Goal: Task Accomplishment & Management: Use online tool/utility

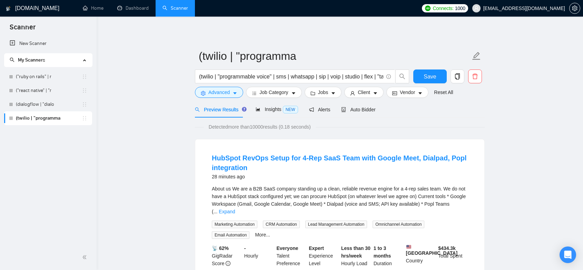
click at [544, 8] on span "[EMAIL_ADDRESS][DOMAIN_NAME]" at bounding box center [525, 8] width 82 height 0
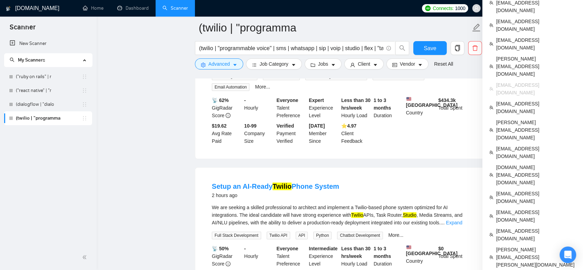
scroll to position [115, 0]
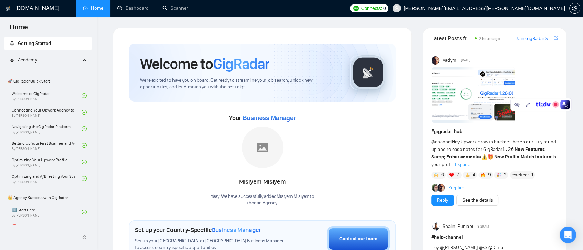
drag, startPoint x: 532, startPoint y: 106, endPoint x: 530, endPoint y: 145, distance: 39.7
click at [530, 145] on body "Home Getting Started Academy 🚀 GigRadar Quick Start Welcome to GigRadar By [PER…" at bounding box center [291, 125] width 583 height 250
drag, startPoint x: 550, startPoint y: 100, endPoint x: 58, endPoint y: 213, distance: 504.7
click at [58, 213] on div at bounding box center [58, 213] width 61 height 12
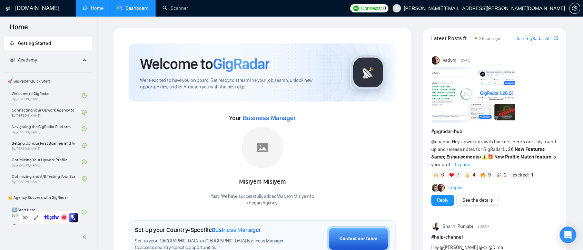
click at [135, 11] on link "Dashboard" at bounding box center [132, 8] width 31 height 6
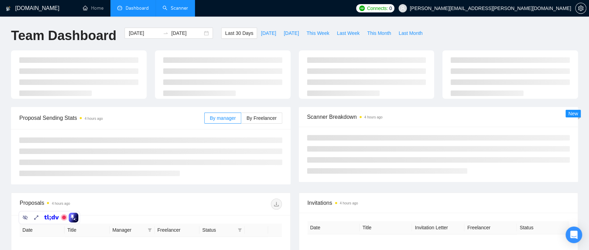
click at [171, 9] on link "Scanner" at bounding box center [176, 8] width 26 height 6
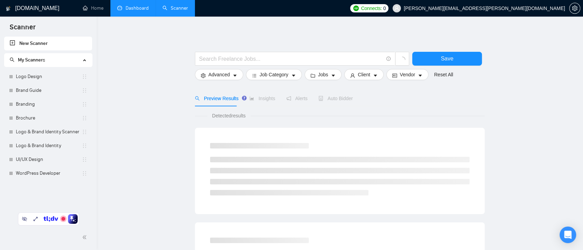
drag, startPoint x: 41, startPoint y: 216, endPoint x: 40, endPoint y: 219, distance: 3.9
click at [40, 219] on div at bounding box center [48, 219] width 61 height 12
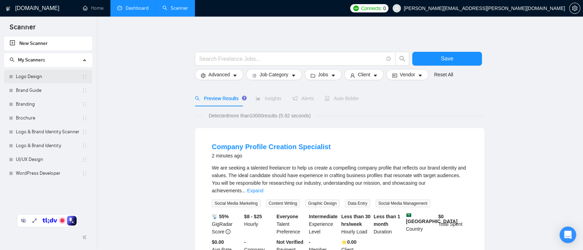
click at [50, 78] on link "Logo Design" at bounding box center [49, 77] width 66 height 14
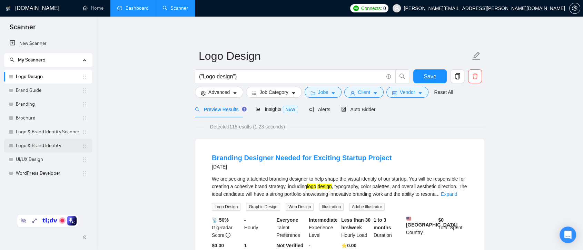
click at [49, 146] on link "Logo & Brand Identity" at bounding box center [49, 146] width 66 height 14
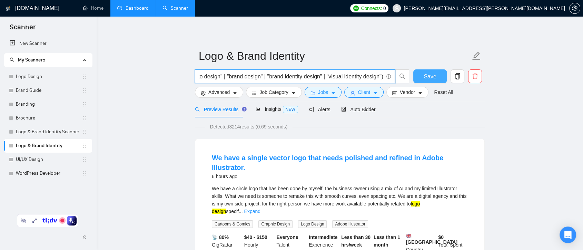
scroll to position [0, 13]
drag, startPoint x: 281, startPoint y: 79, endPoint x: 416, endPoint y: 79, distance: 134.6
click at [416, 79] on div "("logo design" | "brand design" | "brand identity design" | "visual identity de…" at bounding box center [339, 77] width 290 height 17
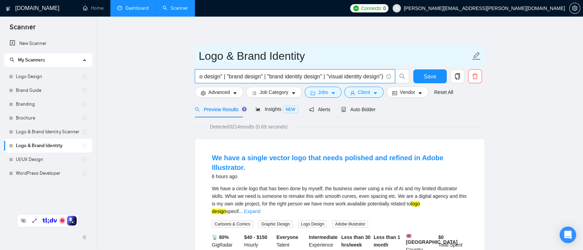
click at [28, 76] on link "Logo Design" at bounding box center [49, 77] width 66 height 14
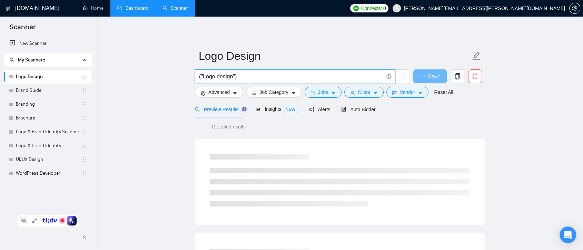
drag, startPoint x: 243, startPoint y: 77, endPoint x: 273, endPoint y: 76, distance: 30.4
click at [243, 76] on input "("Logo design")" at bounding box center [291, 76] width 184 height 9
paste input "[EMAIL_ADDRESS][DOMAIN_NAME]"
drag, startPoint x: 267, startPoint y: 80, endPoint x: 239, endPoint y: 81, distance: 27.7
click at [239, 81] on span "("Logo design") [EMAIL_ADDRESS][DOMAIN_NAME]" at bounding box center [295, 76] width 200 height 14
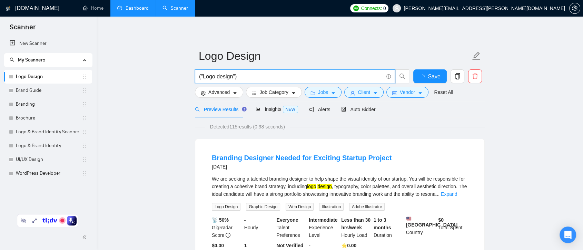
paste input "[EMAIL_ADDRESS][DOMAIN_NAME]"
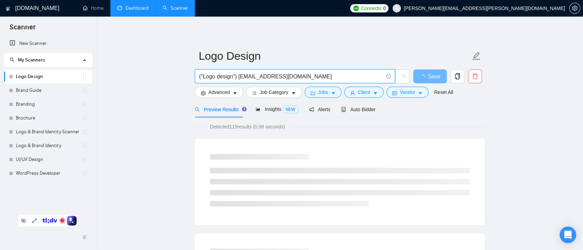
drag, startPoint x: 306, startPoint y: 78, endPoint x: 238, endPoint y: 83, distance: 68.5
click at [238, 83] on span "("Logo design") [EMAIL_ADDRESS][DOMAIN_NAME]" at bounding box center [295, 76] width 200 height 14
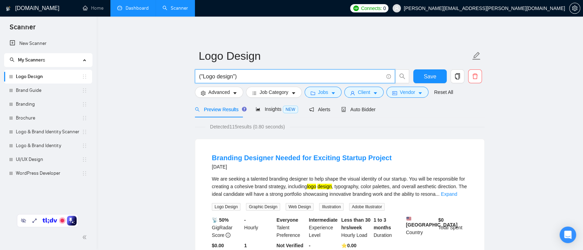
paste input "[EMAIL_ADDRESS][DOMAIN_NAME]"
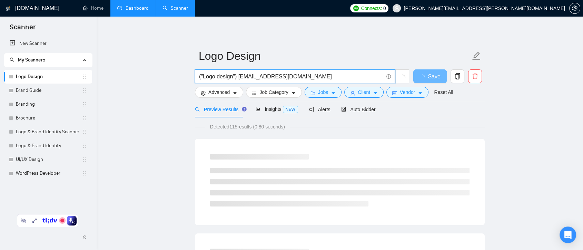
drag, startPoint x: 292, startPoint y: 76, endPoint x: 238, endPoint y: 78, distance: 53.9
click at [238, 79] on input "("Logo design") [EMAIL_ADDRESS][DOMAIN_NAME]" at bounding box center [291, 76] width 184 height 9
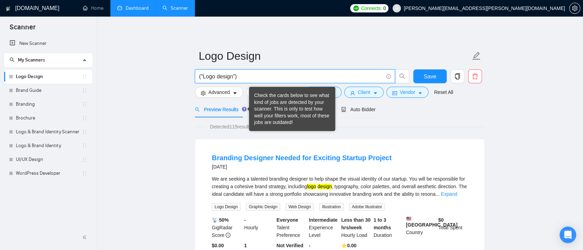
paste input "(design*) | (redesign*) | "re design" | "re - design""
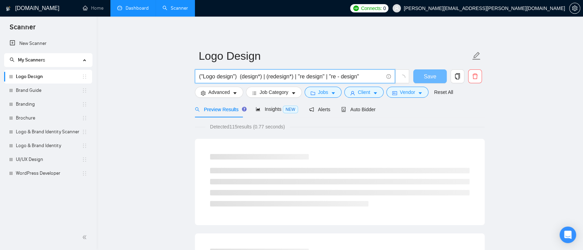
type input "("Logo design") (design*) | (redesign*) | "re design" | "re - design""
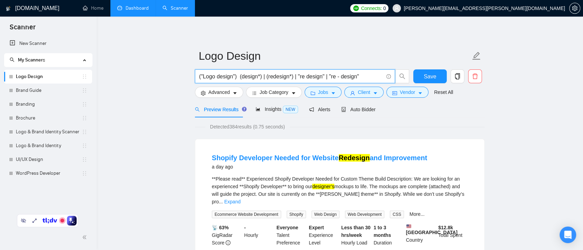
click at [237, 78] on input "("Logo design") (design*) | (redesign*) | "re design" | "re - design"" at bounding box center [291, 76] width 184 height 9
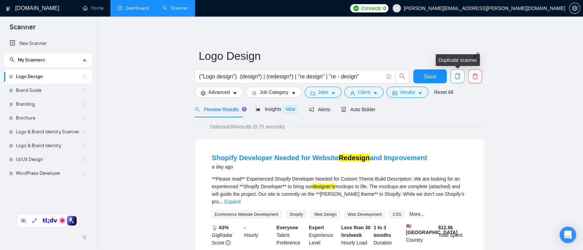
click at [458, 78] on icon "copy" at bounding box center [458, 76] width 6 height 6
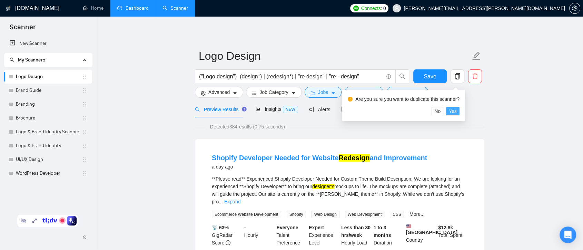
click at [455, 111] on span "Yes" at bounding box center [453, 111] width 8 height 8
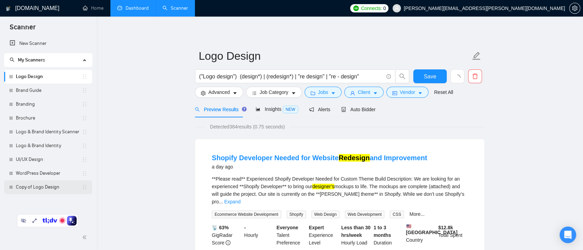
click at [52, 190] on link "Copy of Logo Design" at bounding box center [49, 187] width 66 height 14
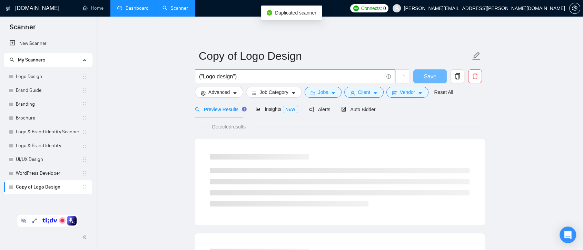
click at [259, 76] on input "("Logo design")" at bounding box center [291, 76] width 184 height 9
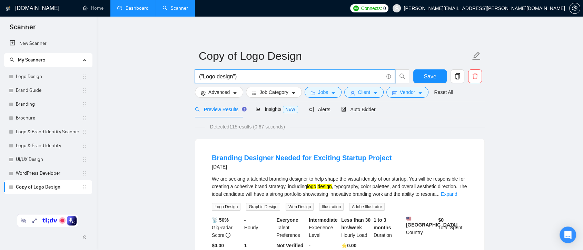
paste input "brochure | broshure"
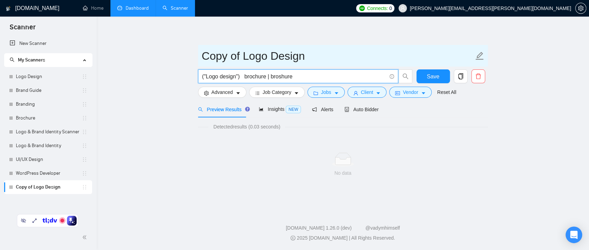
paste input "catalog | catalogue"
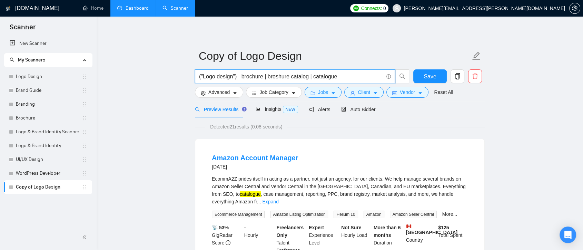
paste input "(design*) | (redesign*) | "re design" | "re - design""
click at [278, 77] on input "("Logo design") brochure | broshure catalog | catalogue (design*) | (redesign*)…" at bounding box center [291, 76] width 184 height 9
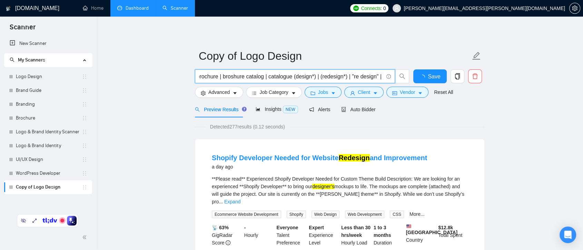
scroll to position [0, 0]
drag, startPoint x: 237, startPoint y: 77, endPoint x: 215, endPoint y: 77, distance: 21.7
click at [215, 77] on input "("Logo design") brochure | broshure catalog | catalogue (design*) | (redesign*)…" at bounding box center [291, 76] width 184 height 9
drag, startPoint x: 204, startPoint y: 76, endPoint x: 195, endPoint y: 76, distance: 9.0
click at [195, 76] on span "("Logo brochure | broshure catalog | catalogue (design*) | (redesign*) | "re de…" at bounding box center [295, 76] width 200 height 14
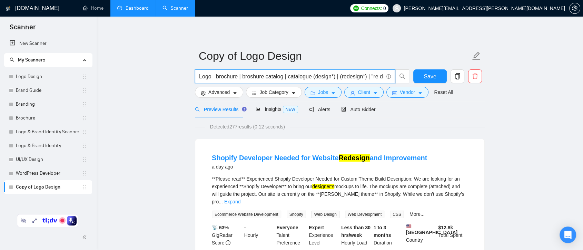
click at [216, 77] on input "Logo brochure | broshure catalog | catalogue (design*) | (redesign*) | "re desi…" at bounding box center [291, 76] width 184 height 9
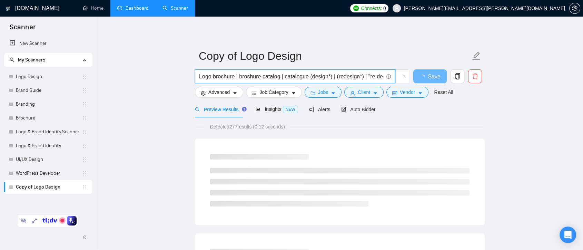
click at [236, 77] on input "Logo brochure | broshure catalog | catalogue (design*) | (redesign*) | "re desi…" at bounding box center [291, 76] width 184 height 9
click at [211, 79] on input "Logo brochure | broshure catalog | catalogue (design*) | (redesign*) | "re desi…" at bounding box center [291, 76] width 184 height 9
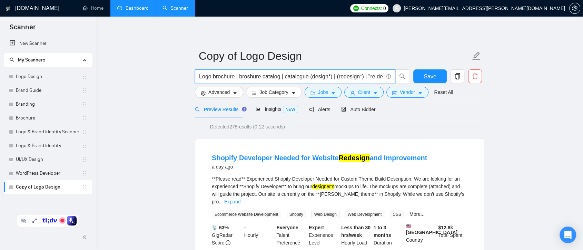
paste input "|"
click at [216, 76] on input "Logo | brochure | broshure catalog | catalogue (design*) | (redesign*) | "re de…" at bounding box center [291, 76] width 184 height 9
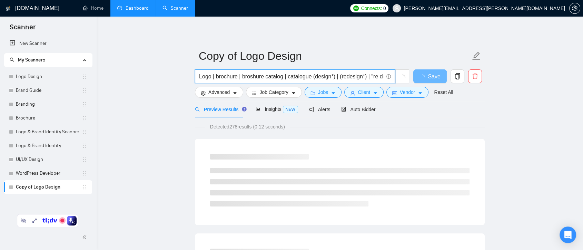
click at [266, 77] on input "Logo | brochure | broshure catalog | catalogue (design*) | (redesign*) | "re de…" at bounding box center [291, 76] width 184 height 9
paste input "|"
click at [315, 76] on input "Logo | brochure | broshure | catalog | catalogue (design*) | (redesign*) | "re …" at bounding box center [291, 76] width 184 height 9
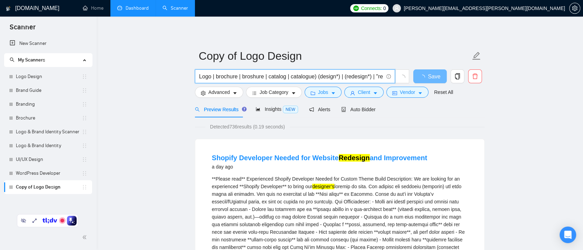
click at [200, 75] on input "Logo | brochure | broshure | catalog | catalogue) (design*) | (redesign*) | "re…" at bounding box center [291, 76] width 184 height 9
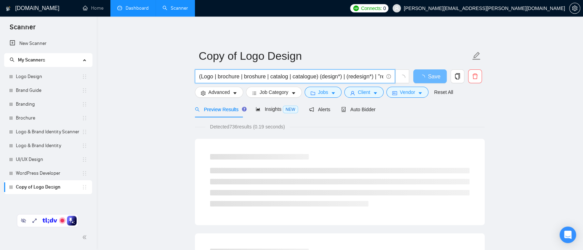
click at [318, 78] on input "(Logo | brochure | broshure | catalog | catalogue) (design*) | (redesign*) | "r…" at bounding box center [291, 76] width 184 height 9
drag, startPoint x: 337, startPoint y: 79, endPoint x: 395, endPoint y: 77, distance: 58.4
click at [395, 77] on span "(Logo | brochure | broshure | catalog | catalogue) ((design*) | (redesign*) | "…" at bounding box center [302, 76] width 215 height 14
click at [372, 79] on input "(Logo | brochure | broshure | catalog | catalogue) ((design*) | (redesign*) | "…" at bounding box center [291, 76] width 184 height 9
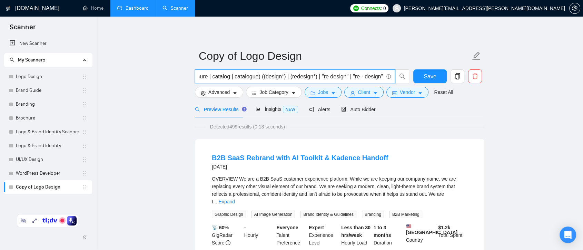
scroll to position [0, 0]
drag, startPoint x: 350, startPoint y: 74, endPoint x: 158, endPoint y: 80, distance: 192.0
type input "(Logo | brochure | broshure | catalog | catalogue) ((design*) | (redesign*) | "…"
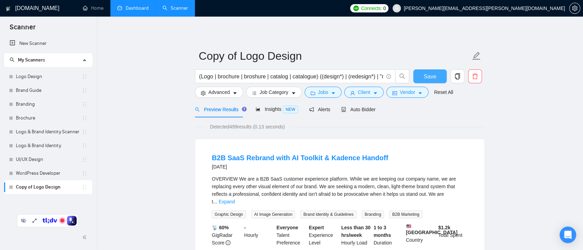
click at [428, 72] on span "Save" at bounding box center [430, 76] width 12 height 9
drag, startPoint x: 47, startPoint y: 119, endPoint x: 164, endPoint y: 83, distance: 122.1
click at [47, 120] on link "Brochure" at bounding box center [49, 118] width 66 height 14
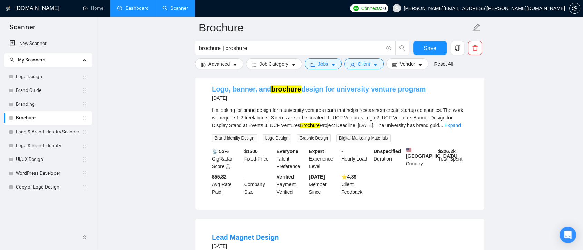
scroll to position [345, 0]
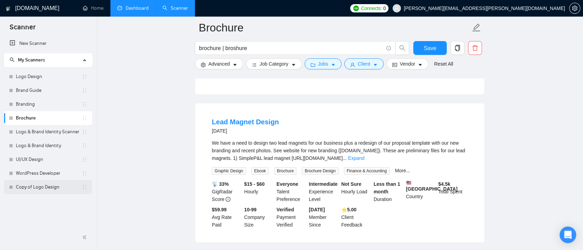
click at [60, 184] on link "Copy of Logo Design" at bounding box center [49, 187] width 66 height 14
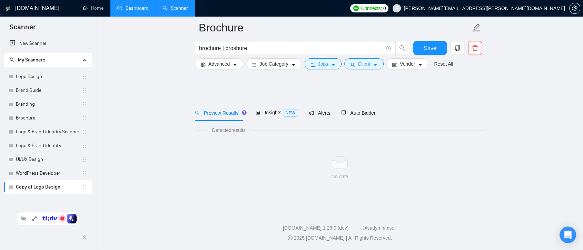
scroll to position [2, 0]
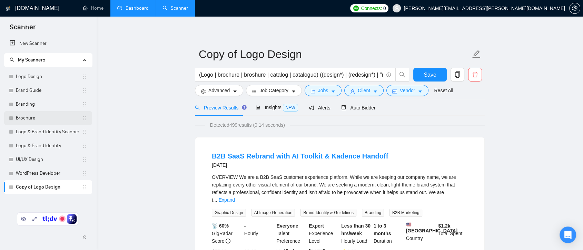
click at [34, 119] on link "Brochure" at bounding box center [49, 118] width 66 height 14
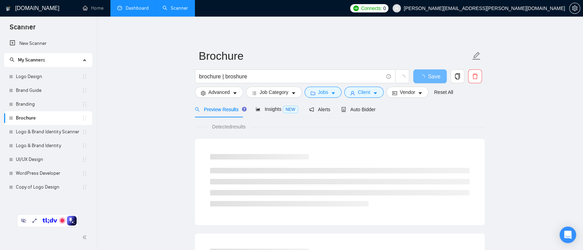
click at [40, 184] on link "Copy of Logo Design" at bounding box center [49, 187] width 66 height 14
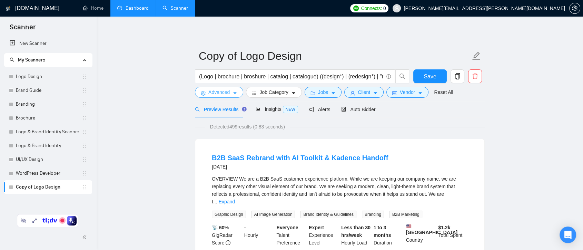
click at [227, 95] on span "Advanced" at bounding box center [219, 92] width 21 height 8
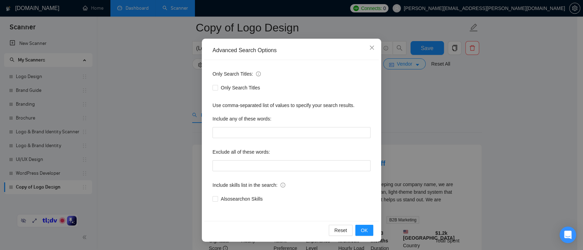
scroll to position [38, 0]
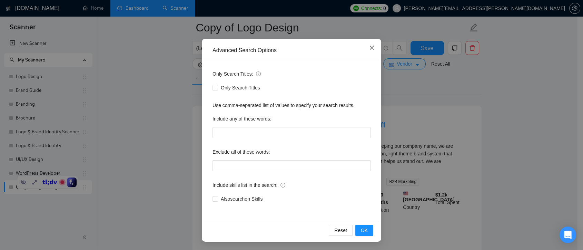
click at [370, 50] on span "Close" at bounding box center [372, 48] width 19 height 19
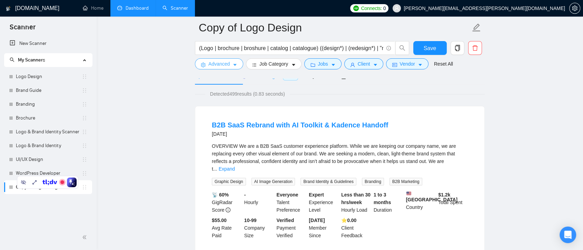
scroll to position [0, 0]
click at [288, 68] on button "Job Category" at bounding box center [274, 63] width 56 height 11
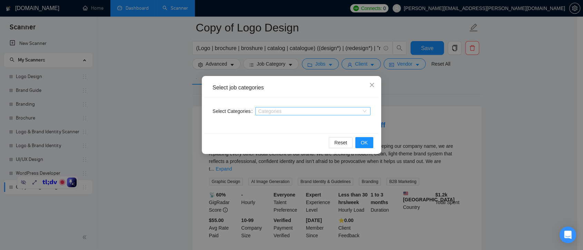
click at [287, 110] on div at bounding box center [309, 111] width 105 height 6
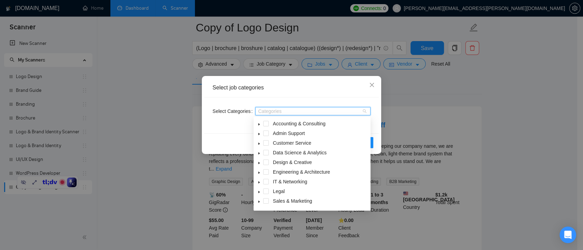
click at [259, 162] on icon "caret-down" at bounding box center [259, 162] width 3 height 3
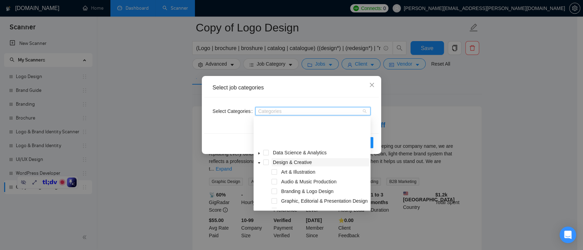
scroll to position [38, 0]
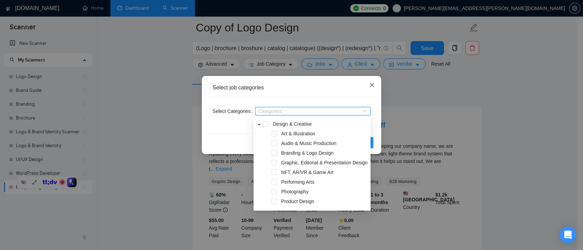
click at [373, 86] on icon "close" at bounding box center [372, 85] width 4 height 4
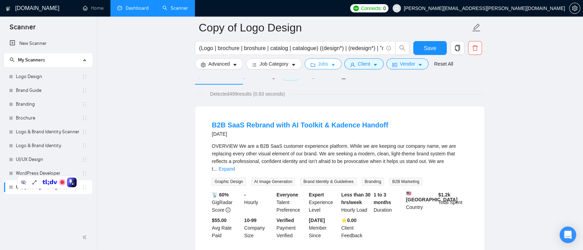
click at [331, 66] on icon "caret-down" at bounding box center [333, 64] width 5 height 5
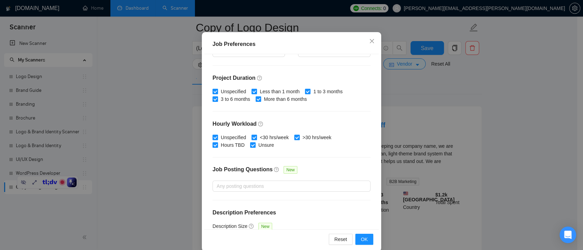
scroll to position [214, 0]
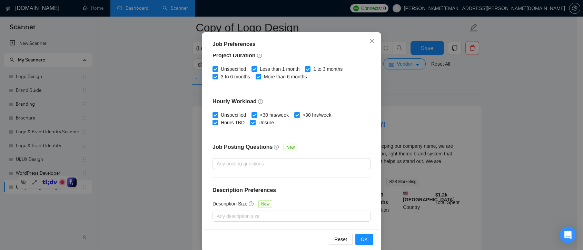
click at [431, 107] on div "Job Preferences Budget Project Type All Fixed Price Hourly Rate Fixed Price Bud…" at bounding box center [291, 125] width 583 height 250
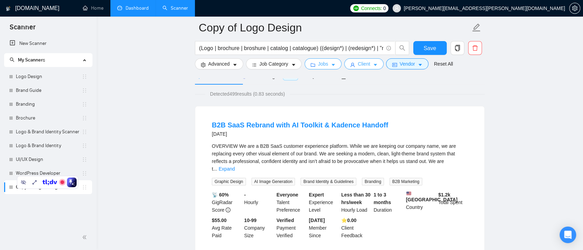
scroll to position [0, 0]
click at [364, 66] on span "Client" at bounding box center [364, 64] width 12 height 8
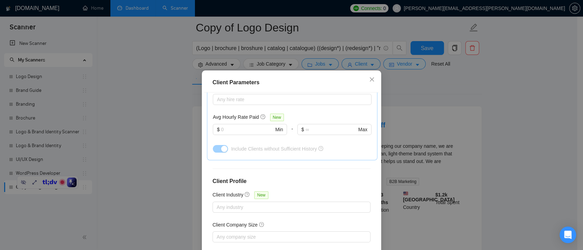
scroll to position [48, 0]
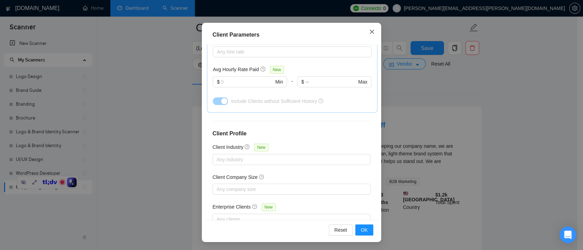
click at [370, 33] on icon "close" at bounding box center [372, 32] width 4 height 4
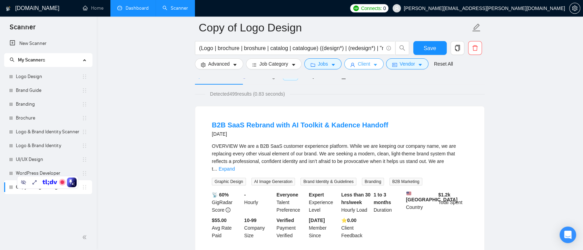
scroll to position [0, 0]
click at [413, 64] on button "Vendor" at bounding box center [408, 63] width 42 height 11
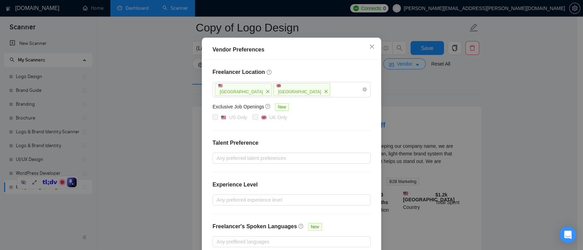
scroll to position [73, 0]
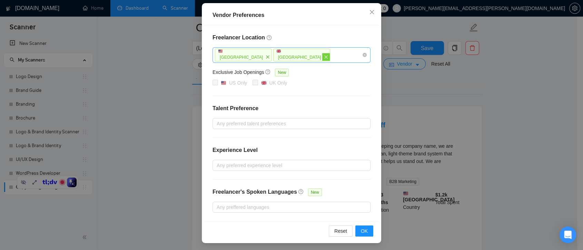
click at [324, 55] on icon "close" at bounding box center [326, 57] width 4 height 4
click at [266, 57] on icon "close" at bounding box center [268, 57] width 4 height 4
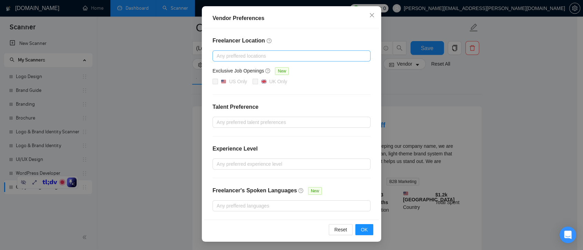
scroll to position [69, 0]
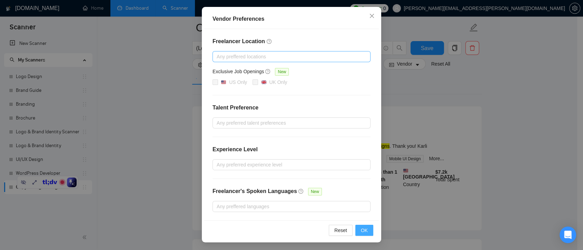
click at [361, 229] on span "OK" at bounding box center [364, 230] width 7 height 8
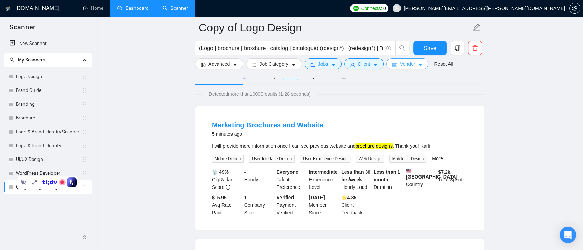
scroll to position [0, 0]
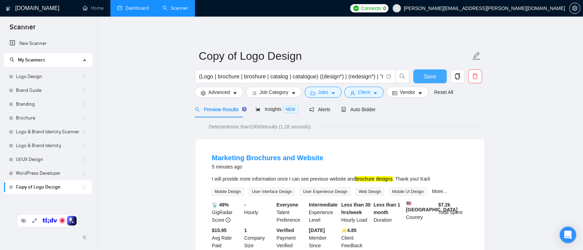
click at [432, 78] on span "Save" at bounding box center [430, 76] width 12 height 9
click at [567, 233] on icon "Open Intercom Messenger" at bounding box center [568, 234] width 8 height 9
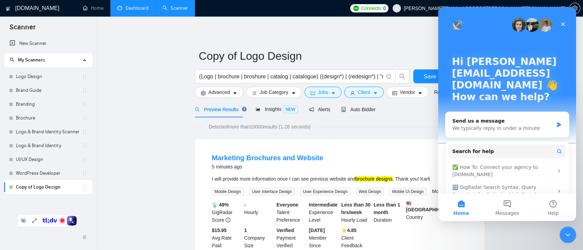
click at [411, 126] on div "Detected more than 10000 results (1.28 seconds)" at bounding box center [340, 127] width 290 height 8
click at [567, 23] on div "Close" at bounding box center [563, 24] width 12 height 12
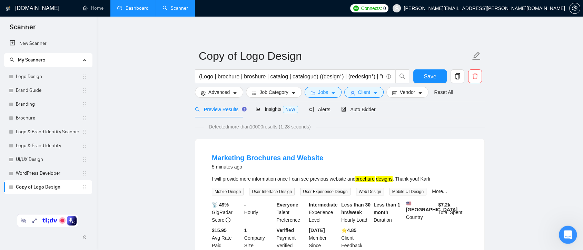
click at [569, 234] on icon "Open Intercom Messenger" at bounding box center [567, 233] width 11 height 11
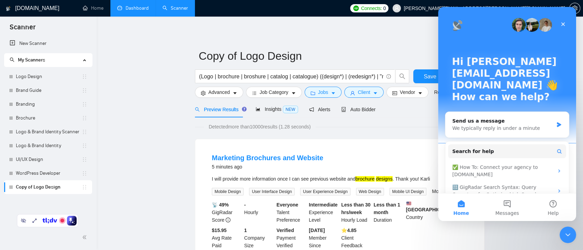
click at [405, 123] on div "Detected more than 10000 results (1.28 seconds)" at bounding box center [340, 127] width 290 height 8
click at [567, 23] on div "Close" at bounding box center [563, 24] width 12 height 12
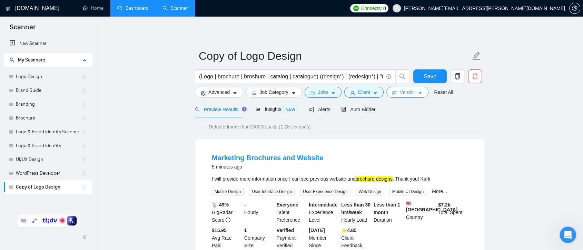
click at [418, 91] on icon "caret-down" at bounding box center [420, 93] width 5 height 5
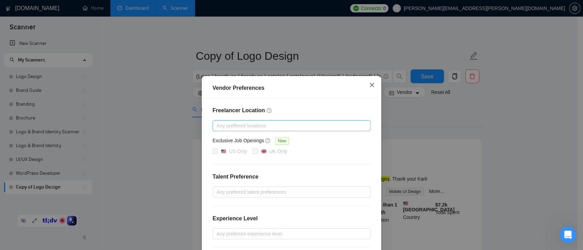
click at [369, 89] on span "Close" at bounding box center [372, 85] width 19 height 19
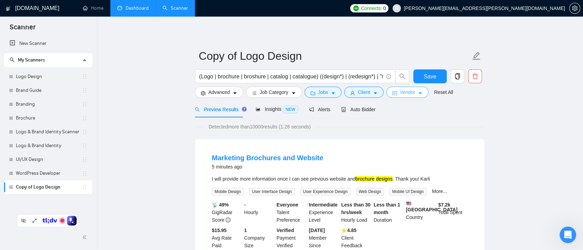
click at [406, 95] on span "Vendor" at bounding box center [407, 92] width 15 height 8
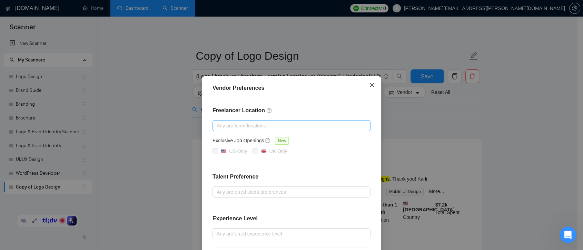
click at [369, 86] on icon "close" at bounding box center [372, 85] width 6 height 6
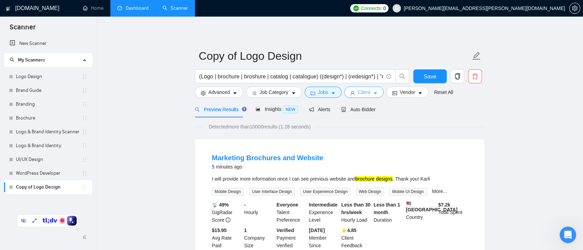
click at [359, 94] on span "Client" at bounding box center [364, 92] width 12 height 8
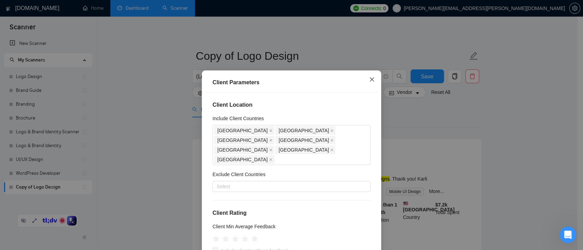
click at [370, 79] on icon "close" at bounding box center [372, 80] width 6 height 6
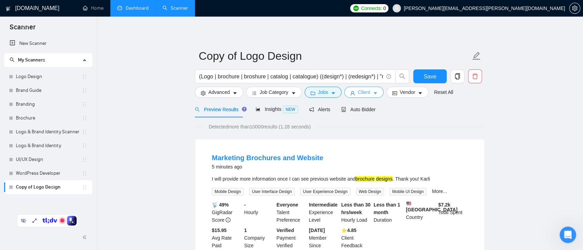
click at [375, 95] on icon "caret-down" at bounding box center [375, 93] width 5 height 5
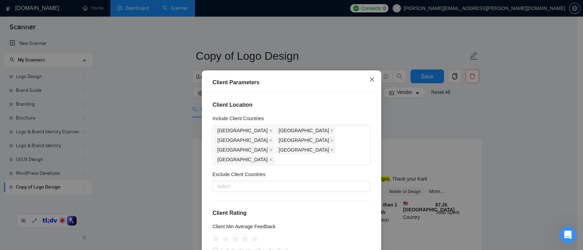
click at [369, 78] on icon "close" at bounding box center [372, 80] width 6 height 6
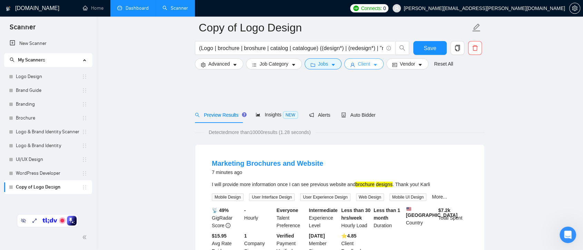
scroll to position [192, 0]
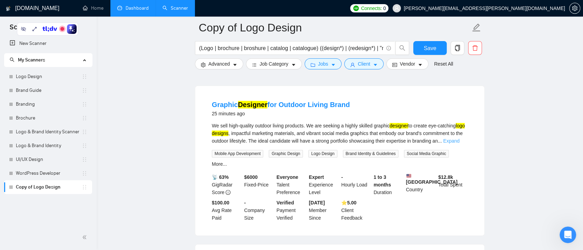
click at [459, 144] on link "Expand" at bounding box center [452, 141] width 16 height 6
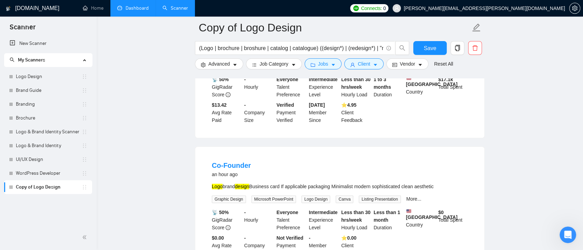
scroll to position [384, 0]
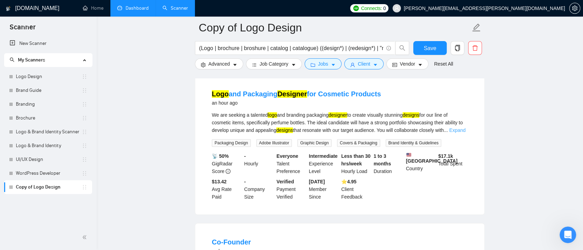
click at [462, 128] on link "Expand" at bounding box center [457, 130] width 16 height 6
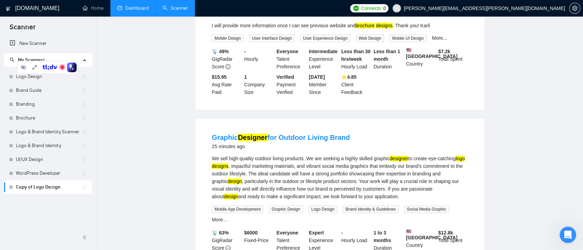
scroll to position [0, 0]
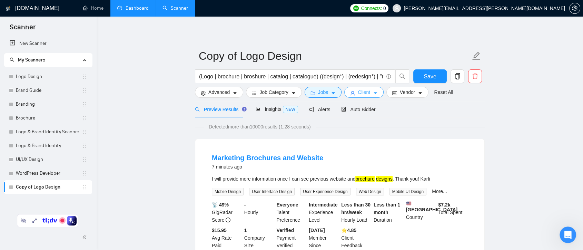
click at [365, 92] on span "Client" at bounding box center [364, 92] width 12 height 8
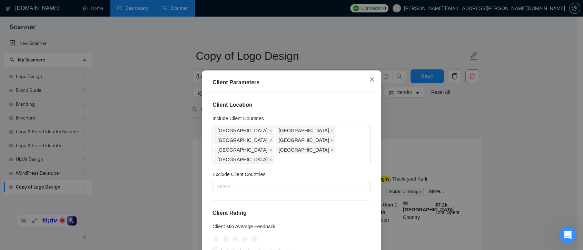
click at [368, 84] on span "Close" at bounding box center [372, 79] width 19 height 19
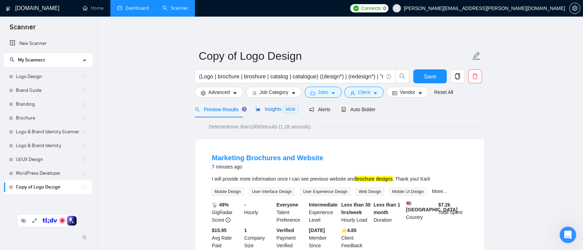
click at [271, 110] on span "Insights NEW" at bounding box center [277, 109] width 42 height 6
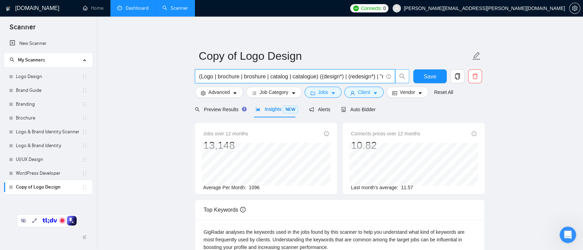
scroll to position [0, 58]
drag, startPoint x: 328, startPoint y: 77, endPoint x: 400, endPoint y: 78, distance: 71.8
click at [400, 78] on span "(Logo | brochure | broshure | catalog | catalogue) ((design*) | (redesign*) | "…" at bounding box center [302, 76] width 215 height 14
click at [437, 108] on div "Preview Results Insights NEW Alerts Auto Bidder" at bounding box center [340, 109] width 290 height 16
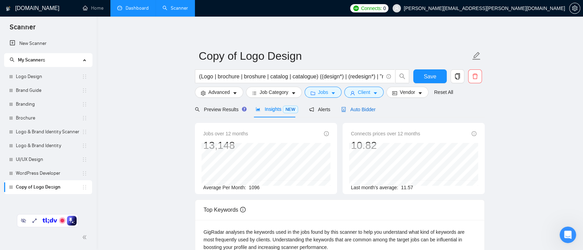
drag, startPoint x: 367, startPoint y: 109, endPoint x: 505, endPoint y: 125, distance: 139.0
click at [367, 109] on span "Auto Bidder" at bounding box center [358, 110] width 34 height 6
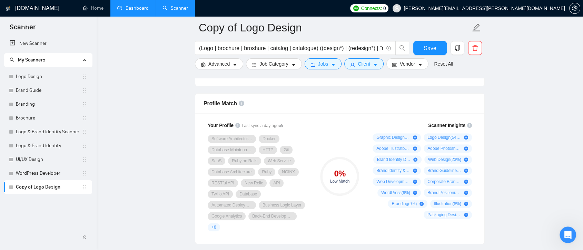
scroll to position [345, 0]
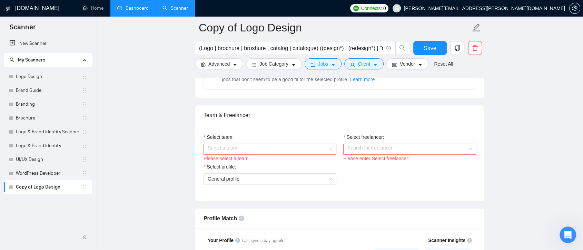
click at [330, 151] on div "Select a team" at bounding box center [270, 149] width 133 height 11
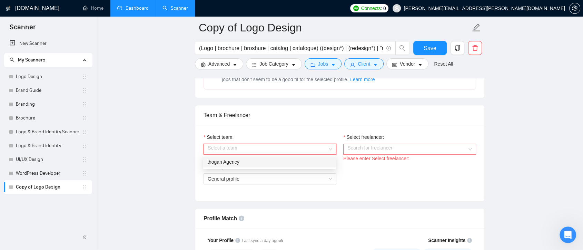
click at [290, 163] on div "thogan Agency" at bounding box center [269, 162] width 125 height 8
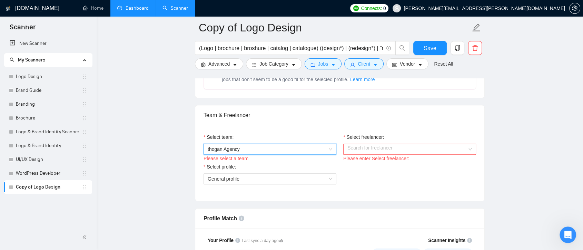
click at [378, 148] on input "Select freelancer:" at bounding box center [408, 149] width 120 height 10
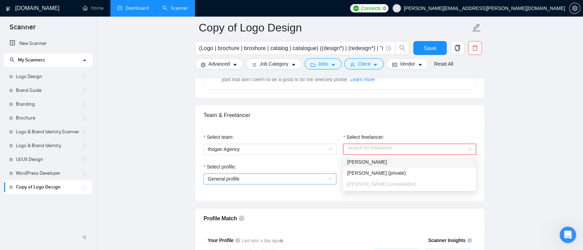
click at [408, 161] on div "[PERSON_NAME]" at bounding box center [409, 162] width 125 height 8
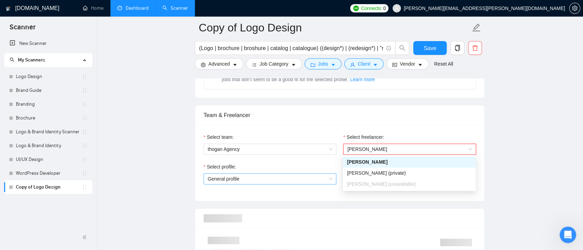
click at [316, 177] on span "General profile" at bounding box center [270, 179] width 125 height 10
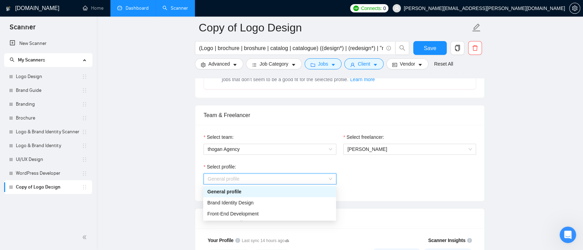
click at [318, 179] on span "General profile" at bounding box center [270, 179] width 125 height 10
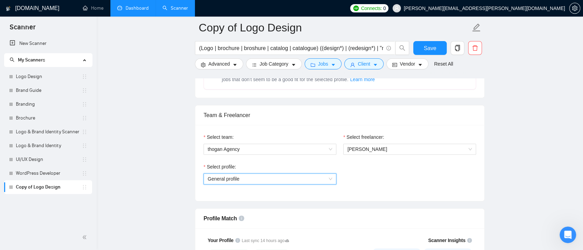
click at [319, 178] on span "General profile" at bounding box center [270, 179] width 125 height 10
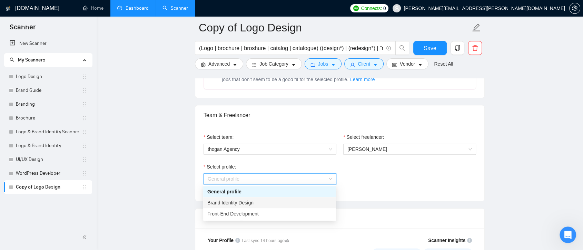
click at [302, 201] on div "Brand Identity Design" at bounding box center [269, 203] width 125 height 8
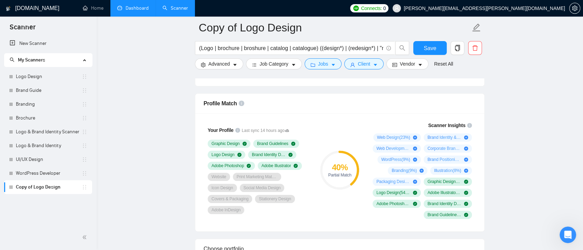
scroll to position [384, 0]
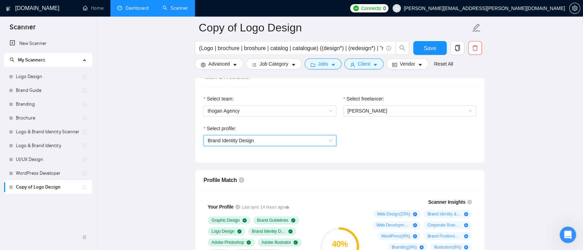
click at [317, 144] on span "Brand Identity Design" at bounding box center [270, 140] width 125 height 10
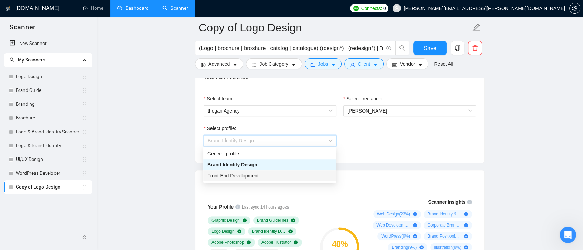
click at [285, 175] on div "Front-End Development" at bounding box center [269, 176] width 125 height 8
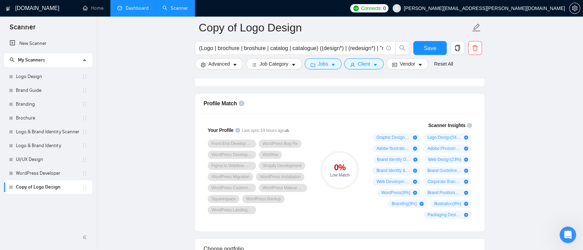
scroll to position [422, 0]
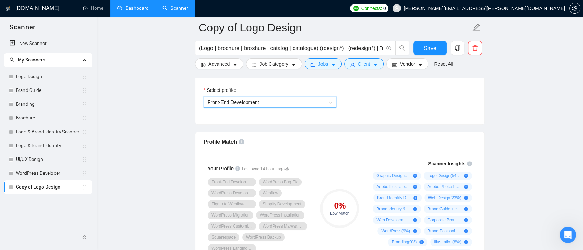
click at [331, 103] on span "Front-End Development" at bounding box center [270, 102] width 125 height 10
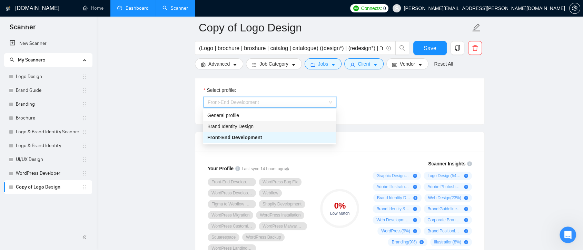
click at [279, 127] on div "Brand Identity Design" at bounding box center [269, 127] width 125 height 8
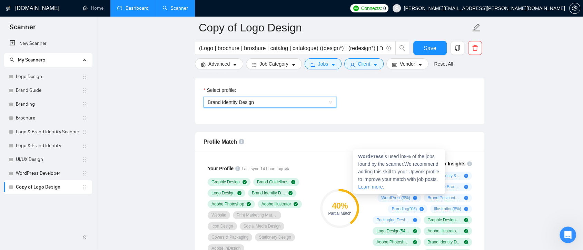
scroll to position [460, 0]
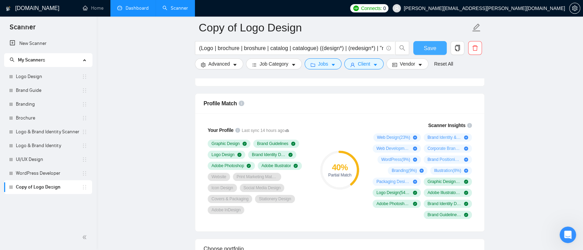
click at [434, 50] on span "Save" at bounding box center [430, 48] width 12 height 9
click at [44, 134] on link "Logo & Brand Identity Scanner" at bounding box center [49, 132] width 66 height 14
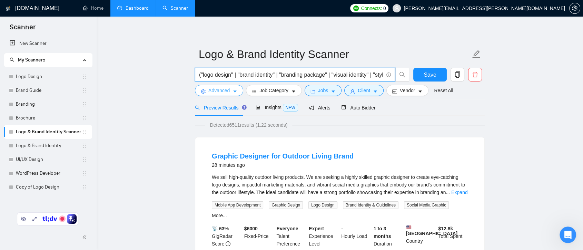
drag, startPoint x: 204, startPoint y: 75, endPoint x: 218, endPoint y: 88, distance: 19.5
click at [218, 88] on form "Logo & Brand Identity Scanner ("logo design" | "brand identity" | "branding pac…" at bounding box center [340, 71] width 290 height 56
drag, startPoint x: 203, startPoint y: 76, endPoint x: 234, endPoint y: 78, distance: 31.5
click at [234, 78] on input "("logo design" | "brand identity" | "branding package" | "visual identity" | "s…" at bounding box center [291, 74] width 184 height 9
click at [234, 72] on input "("logo design" | "brand identity" | "branding package" | "visual identity" | "s…" at bounding box center [291, 74] width 184 height 9
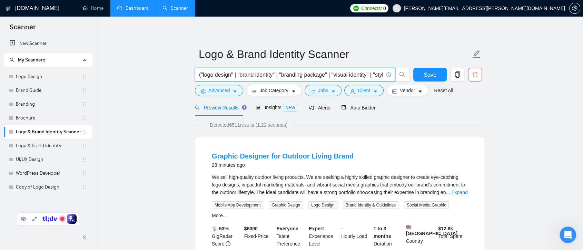
click at [232, 75] on input "("logo design" | "brand identity" | "branding package" | "visual identity" | "s…" at bounding box center [291, 74] width 184 height 9
drag, startPoint x: 203, startPoint y: 75, endPoint x: 231, endPoint y: 77, distance: 27.7
click at [231, 77] on input "("logo design" | "brand identity" | "branding package" | "visual identity" | "s…" at bounding box center [291, 74] width 184 height 9
click at [463, 191] on link "Expand" at bounding box center [460, 193] width 16 height 6
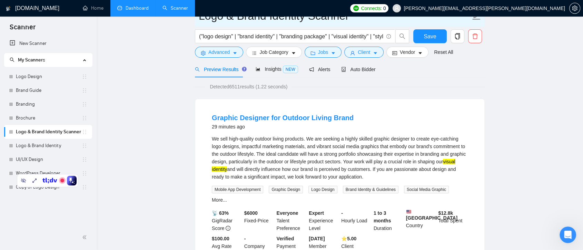
scroll to position [2, 0]
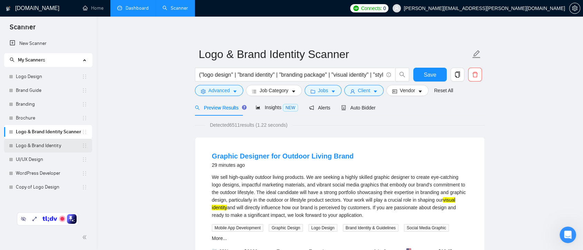
click at [42, 142] on link "Logo & Brand Identity" at bounding box center [49, 146] width 66 height 14
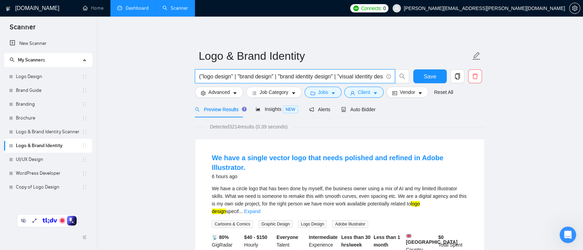
drag, startPoint x: 250, startPoint y: 76, endPoint x: 188, endPoint y: 81, distance: 61.3
click at [265, 75] on input "("logo design" | "brand design" | "brand identity design" | "visual identity de…" at bounding box center [291, 76] width 184 height 9
drag, startPoint x: 203, startPoint y: 77, endPoint x: 231, endPoint y: 76, distance: 28.3
click at [231, 76] on input "("logo design" | "brand design" | "brand identity design" | "visual identity de…" at bounding box center [291, 76] width 184 height 9
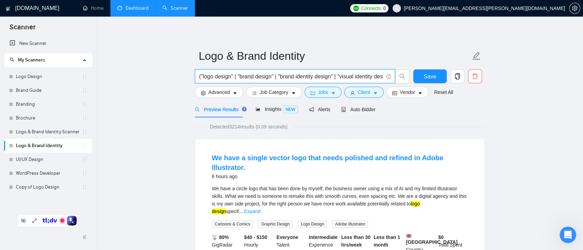
click at [371, 187] on div "We have a circle logo that has been done by myself, the business owner using a …" at bounding box center [340, 200] width 256 height 30
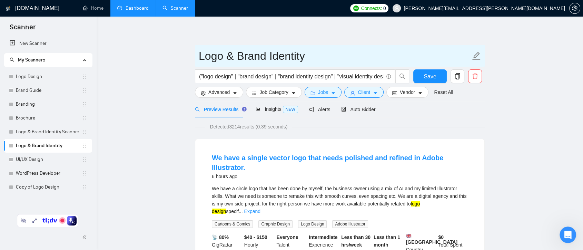
drag, startPoint x: 199, startPoint y: 57, endPoint x: 270, endPoint y: 53, distance: 70.5
click at [270, 53] on input "Logo & Brand Identity" at bounding box center [335, 55] width 272 height 17
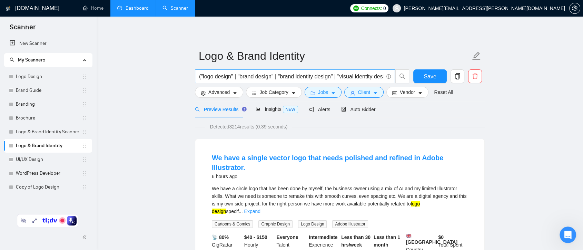
drag, startPoint x: 43, startPoint y: 190, endPoint x: 236, endPoint y: 75, distance: 224.6
click at [43, 190] on link "Copy of Logo Design" at bounding box center [49, 187] width 66 height 14
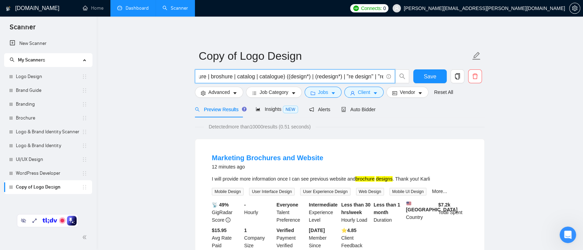
scroll to position [0, 58]
drag, startPoint x: 319, startPoint y: 78, endPoint x: 400, endPoint y: 80, distance: 81.2
click at [400, 80] on span "(Logo | brochure | broshure | catalog | catalogue) ((design*) | (redesign*) | "…" at bounding box center [302, 76] width 215 height 14
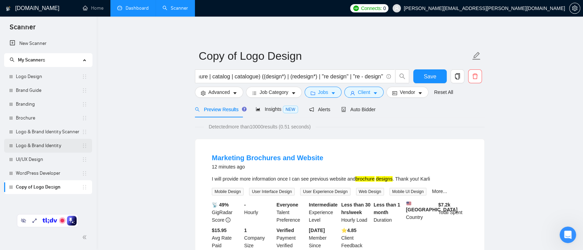
click at [51, 149] on link "Logo & Brand Identity" at bounding box center [49, 146] width 66 height 14
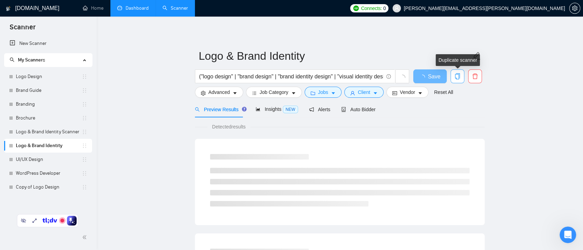
click at [459, 77] on icon "copy" at bounding box center [457, 76] width 5 height 6
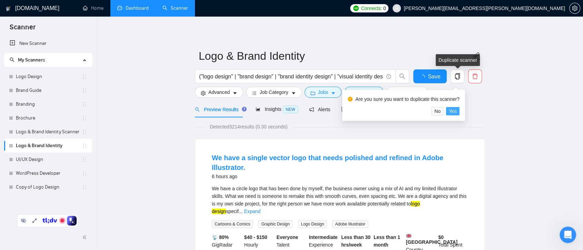
click at [455, 108] on span "Yes" at bounding box center [453, 111] width 8 height 8
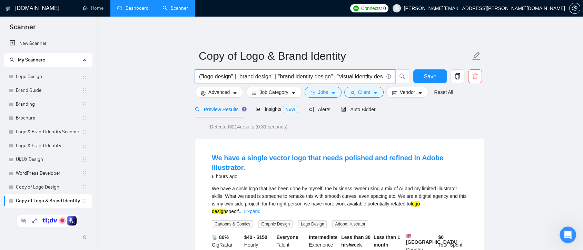
click at [203, 75] on input "("logo design" | "brand design" | "brand identity design" | "visual identity de…" at bounding box center [291, 76] width 184 height 9
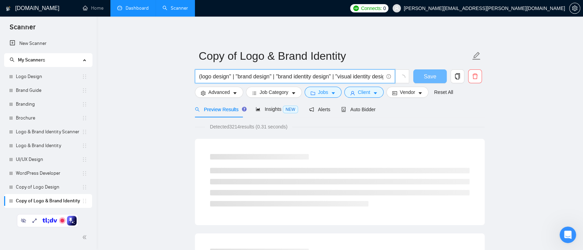
drag, startPoint x: 215, startPoint y: 77, endPoint x: 232, endPoint y: 78, distance: 16.9
click at [232, 78] on input "(logo design" | "brand design" | "brand identity design" | "visual identity des…" at bounding box center [291, 76] width 184 height 9
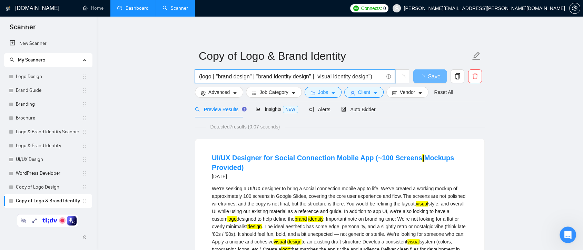
click at [219, 77] on input "(logo | "brand design" | "brand identity design" | "visual identity design")" at bounding box center [291, 76] width 184 height 9
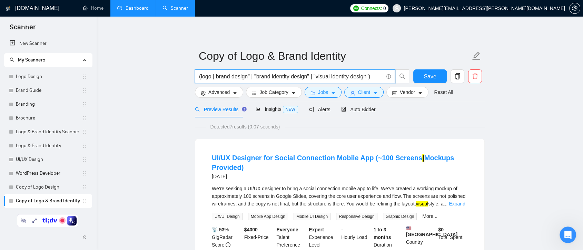
drag, startPoint x: 236, startPoint y: 77, endPoint x: 251, endPoint y: 77, distance: 15.2
click at [251, 77] on input "(logo | brand design" | "brand identity design" | "visual identity design")" at bounding box center [291, 76] width 184 height 9
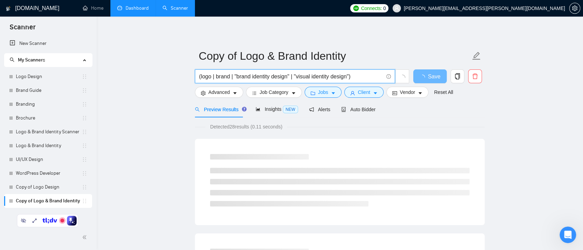
drag, startPoint x: 291, startPoint y: 77, endPoint x: 232, endPoint y: 79, distance: 59.4
click at [232, 79] on input "(logo | brand | "brand identity design" | "visual identity design")" at bounding box center [291, 76] width 184 height 9
drag, startPoint x: 235, startPoint y: 76, endPoint x: 290, endPoint y: 80, distance: 54.7
click at [290, 80] on input "(logo | brand | "visual identity design")" at bounding box center [291, 76] width 184 height 9
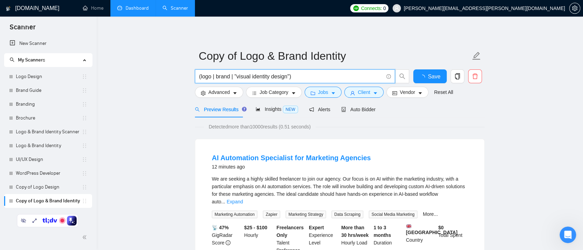
click at [289, 74] on input "(logo | brand | "visual identity design")" at bounding box center [291, 76] width 184 height 9
click at [296, 74] on input "(logo | brand | "visual identity design")" at bounding box center [291, 76] width 184 height 9
click at [244, 77] on input "(logo | brand | "visual identity design")" at bounding box center [291, 76] width 184 height 9
click at [267, 77] on input "(logo | brand | "visual identity design")" at bounding box center [291, 76] width 184 height 9
click at [282, 77] on input "(logo | brand | "visual identity design")" at bounding box center [291, 76] width 184 height 9
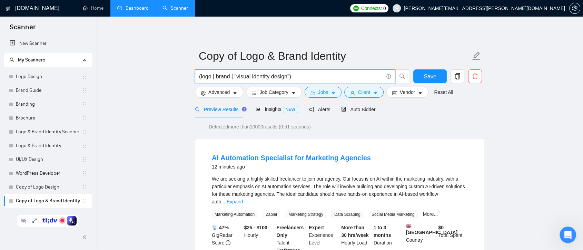
drag, startPoint x: 232, startPoint y: 76, endPoint x: 290, endPoint y: 78, distance: 58.0
click at [290, 78] on input "(logo | brand | "visual identity design")" at bounding box center [291, 76] width 184 height 9
click at [267, 77] on input "(logo | brand | "visual identity design")" at bounding box center [291, 76] width 184 height 9
drag, startPoint x: 289, startPoint y: 76, endPoint x: 235, endPoint y: 76, distance: 53.2
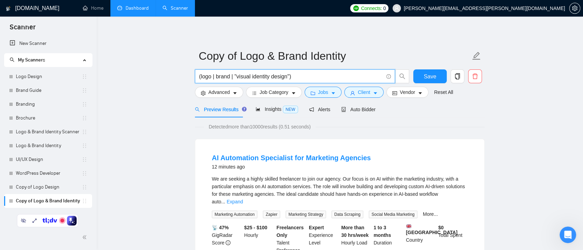
click at [235, 76] on input "(logo | brand | "visual identity design")" at bounding box center [291, 76] width 184 height 9
click at [242, 79] on input "(logo | brand )" at bounding box center [291, 76] width 184 height 9
paste input "identity"
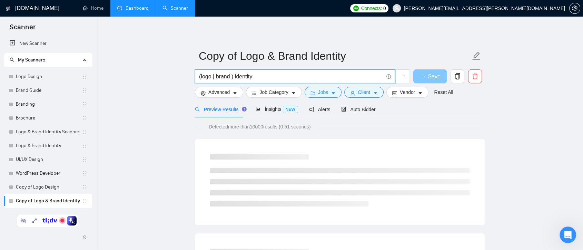
type input "(logo | brand ) identity"
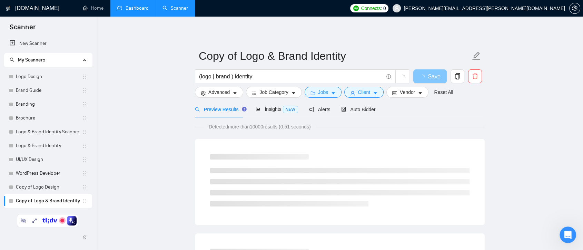
click at [434, 76] on span "Save" at bounding box center [434, 76] width 12 height 9
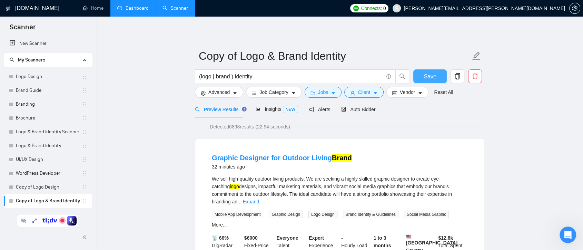
click at [434, 75] on span "Save" at bounding box center [430, 76] width 12 height 9
click at [50, 189] on link "Copy of Logo Design" at bounding box center [49, 187] width 66 height 14
click at [54, 190] on link "Copy of Logo Design" at bounding box center [49, 187] width 66 height 14
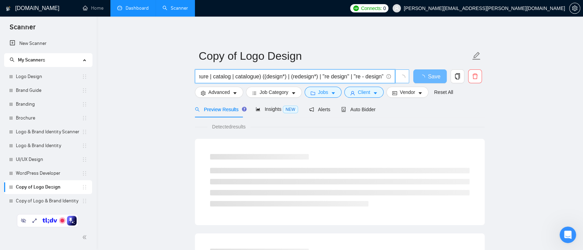
scroll to position [0, 58]
drag, startPoint x: 319, startPoint y: 77, endPoint x: 402, endPoint y: 81, distance: 83.3
click at [402, 81] on span "(Logo | brochure | broshure | catalog | catalogue) ((design*) | (redesign*) | "…" at bounding box center [302, 76] width 215 height 14
click at [38, 175] on link "WordPress Developer" at bounding box center [49, 173] width 66 height 14
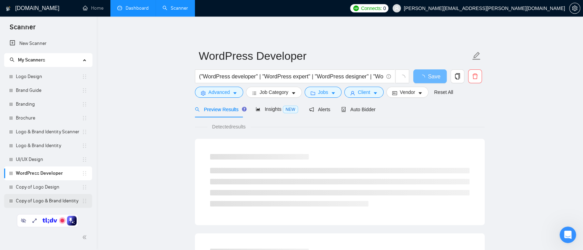
click at [54, 200] on link "Copy of Logo & Brand Identity" at bounding box center [49, 201] width 66 height 14
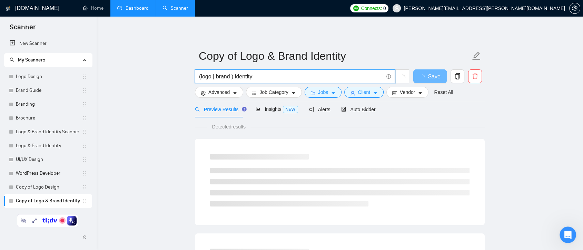
click at [257, 77] on input "(logo | brand ) identity" at bounding box center [291, 76] width 184 height 9
paste input "((design*) | (redesign*) | "re design" | "re - design")"
click at [242, 78] on input "(logo | brand ) identity ((design*) | (redesign*) | "re design" | "re - design")" at bounding box center [291, 76] width 184 height 9
click at [356, 78] on input "(logo | brand ) ((design*) | (redesign*) | "re design" | "re - design")" at bounding box center [291, 76] width 184 height 9
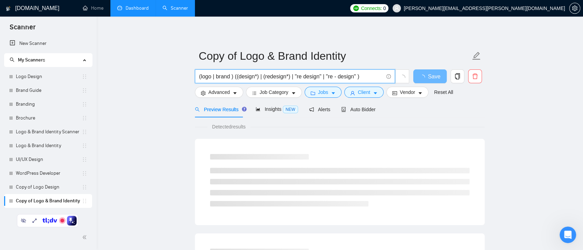
paste input "identity"
click at [357, 77] on input "(logo | brand ) ((design*) | (redesign*) | "re design" | "re - design" identity…" at bounding box center [291, 76] width 184 height 9
click at [321, 77] on input "(logo | brand ) ((design*) | (redesign*) | "re design" | "re - design" identity…" at bounding box center [291, 76] width 184 height 9
click at [357, 74] on input "(logo | brand ) ((design*) | (redesign*) | "re design" | "re - design" identity…" at bounding box center [291, 76] width 184 height 9
paste input "|"
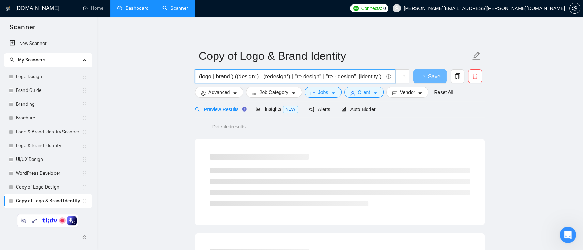
click at [357, 78] on input "(logo | brand ) ((design*) | (redesign*) | "re design" | "re - design" |identit…" at bounding box center [291, 76] width 184 height 9
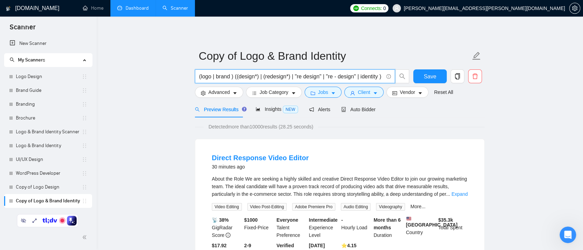
type input "(logo | brand ) ((design*) | (redesign*) | "re design" | "re - design" | identi…"
click at [431, 72] on span "Save" at bounding box center [430, 76] width 12 height 9
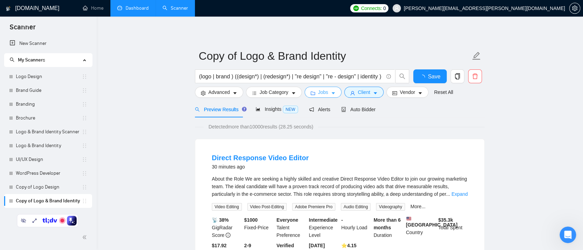
click at [323, 92] on span "Jobs" at bounding box center [323, 92] width 10 height 8
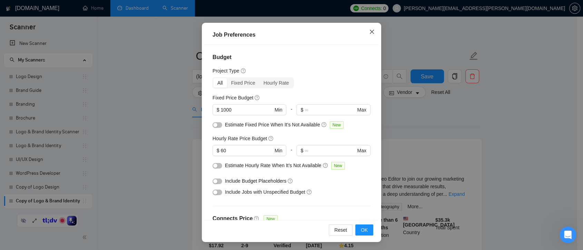
click at [370, 31] on icon "close" at bounding box center [372, 32] width 6 height 6
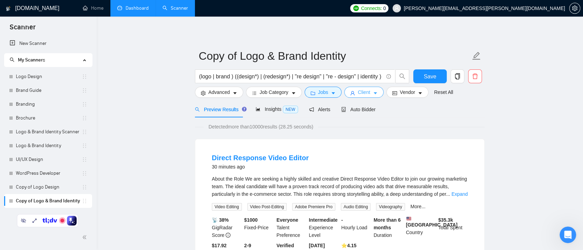
click at [367, 95] on span "Client" at bounding box center [364, 92] width 12 height 8
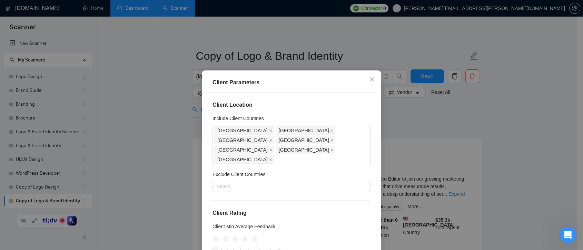
scroll to position [153, 0]
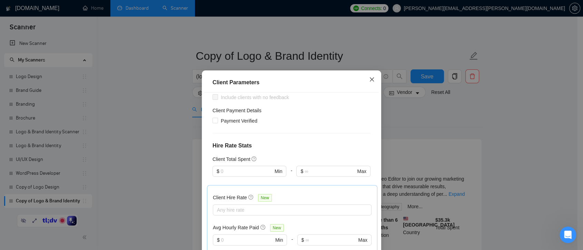
click at [370, 79] on icon "close" at bounding box center [372, 80] width 6 height 6
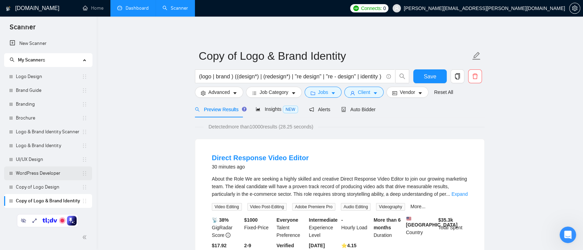
click at [49, 173] on link "WordPress Developer" at bounding box center [49, 173] width 66 height 14
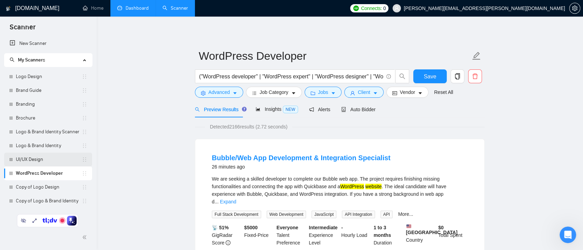
click at [60, 161] on link "UI/UX Design" at bounding box center [49, 160] width 66 height 14
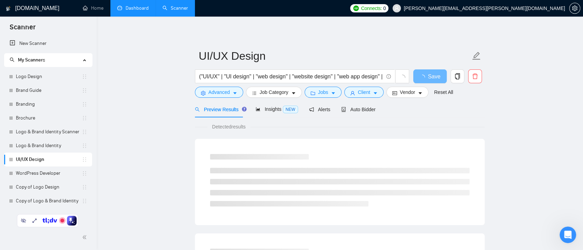
click at [53, 178] on link "WordPress Developer" at bounding box center [49, 173] width 66 height 14
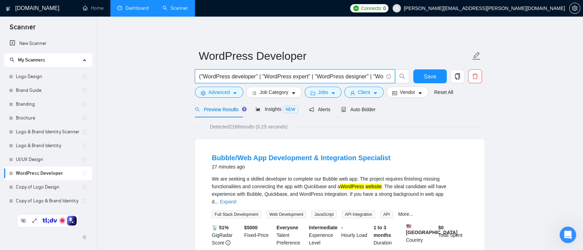
scroll to position [0, 151]
drag, startPoint x: 228, startPoint y: 75, endPoint x: 410, endPoint y: 75, distance: 181.9
click at [410, 75] on div "("WordPress developer" | "WordPress expert" | "WordPress designer" | "WordPress…" at bounding box center [302, 77] width 217 height 17
click at [331, 75] on input "("WordPress developer" | "WordPress expert" | "WordPress designer" | "WordPress…" at bounding box center [291, 76] width 184 height 9
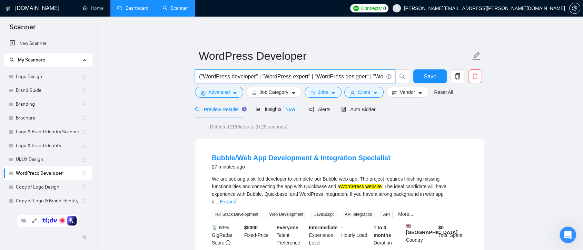
drag, startPoint x: 206, startPoint y: 77, endPoint x: 192, endPoint y: 81, distance: 15.2
click at [268, 76] on input "("WordPress developer" | "WordPress expert" | "WordPress designer" | "WordPress…" at bounding box center [291, 76] width 184 height 9
click at [271, 77] on input "("WordPress developer" | "WordPress expert" | "WordPress designer" | "WordPress…" at bounding box center [291, 76] width 184 height 9
click at [307, 76] on input "("WordPress developer" | "WordPress expert" | "WordPress designer" | "WordPress…" at bounding box center [291, 76] width 184 height 9
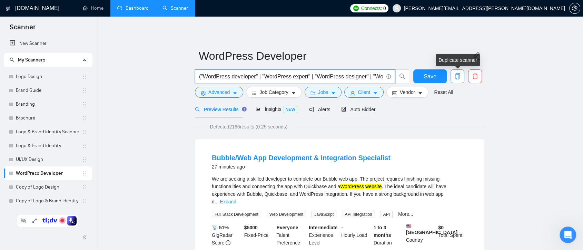
click at [458, 71] on button "button" at bounding box center [458, 76] width 14 height 14
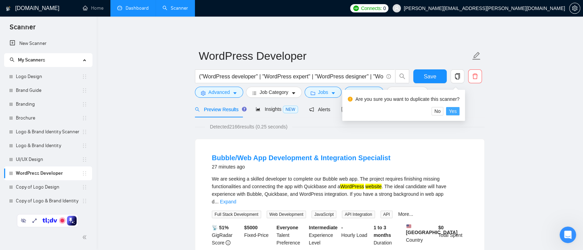
click at [451, 113] on span "Yes" at bounding box center [453, 111] width 8 height 8
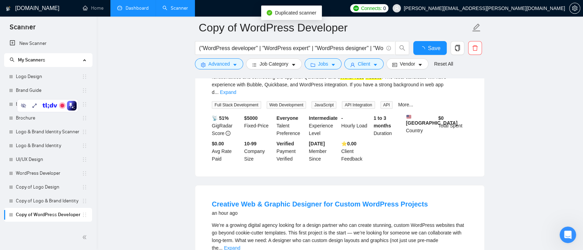
scroll to position [77, 0]
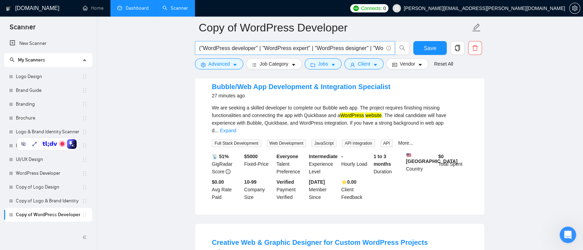
click at [202, 48] on input "("WordPress developer" | "WordPress expert" | "WordPress designer" | "WordPress…" at bounding box center [291, 48] width 184 height 9
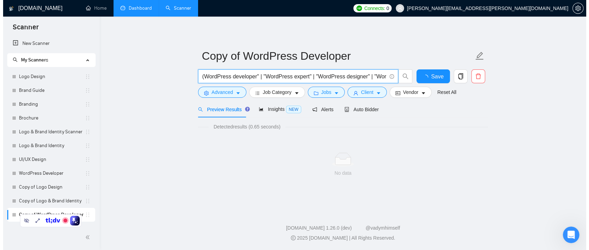
scroll to position [0, 0]
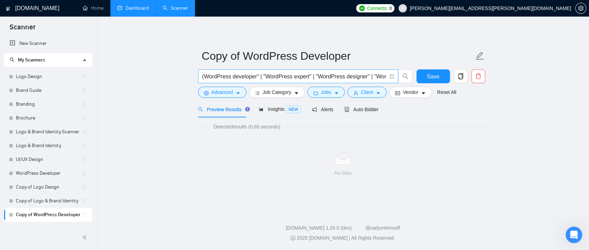
drag, startPoint x: 202, startPoint y: 77, endPoint x: 267, endPoint y: 71, distance: 65.2
click at [267, 71] on span "(WordPress developer" | "WordPress expert" | "WordPress designer" | "WordPress …" at bounding box center [298, 76] width 200 height 14
drag, startPoint x: 202, startPoint y: 76, endPoint x: 456, endPoint y: 84, distance: 254.2
click at [456, 84] on div "(WordPress developer" | "WordPress expert" | "WordPress designer" | "WordPress …" at bounding box center [342, 77] width 290 height 17
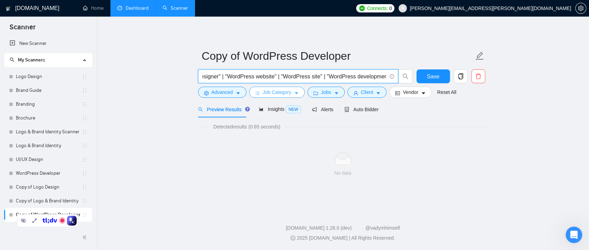
paste input ""(Wordpress)" | "(Wordpress" | "/Wordpress" | (wordpress*) | WP | "Word Press" …"
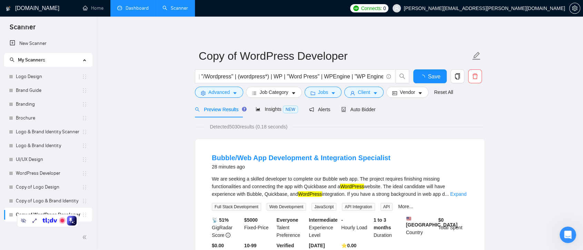
scroll to position [0, 0]
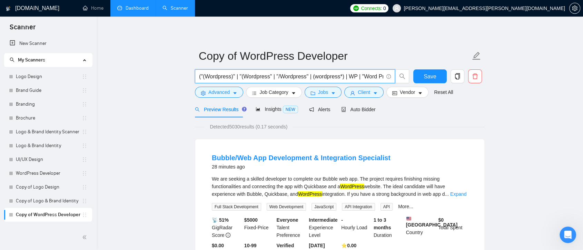
click at [203, 77] on input "("(Wordpress)" | "(Wordpress" | "/Wordpress" | (wordpress*) | WP | "Word Press"…" at bounding box center [291, 76] width 184 height 9
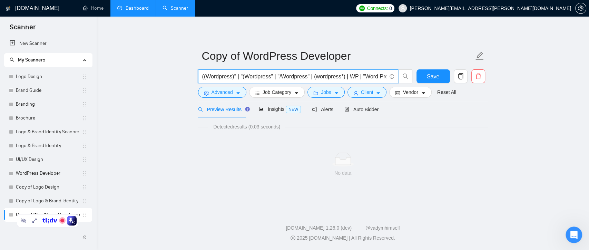
click at [234, 76] on input "((Wordpress)" | "(Wordpress" | "/Wordpress" | (wordpress*) | WP | "Word Press" …" at bounding box center [294, 76] width 184 height 9
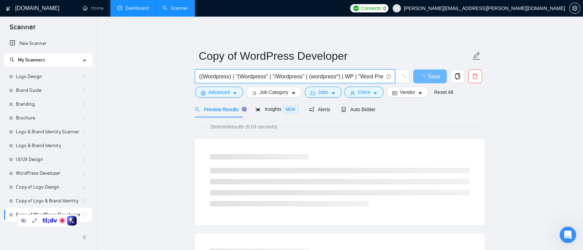
drag, startPoint x: 289, startPoint y: 76, endPoint x: 368, endPoint y: 78, distance: 78.4
click at [368, 78] on input "((Wordpress) | "(Wordpress" | "/Wordpress" | (wordpress*) | WP | "Word Press" |…" at bounding box center [291, 76] width 184 height 9
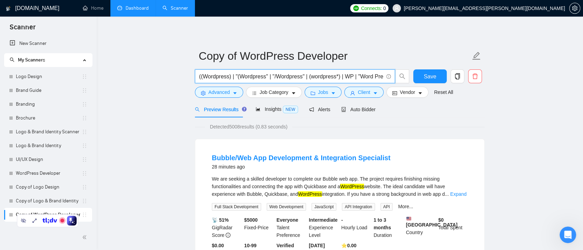
scroll to position [0, 71]
paste input "develop | development | (create*) | (build*) | (craft*)"
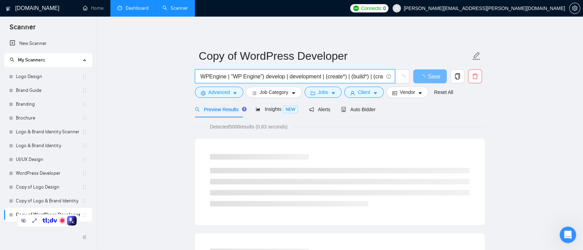
scroll to position [0, 197]
click at [258, 77] on input "((Wordpress) | "(Wordpress" | "/Wordpress" | (wordpress*) | WP | "Word Press" |…" at bounding box center [291, 76] width 184 height 9
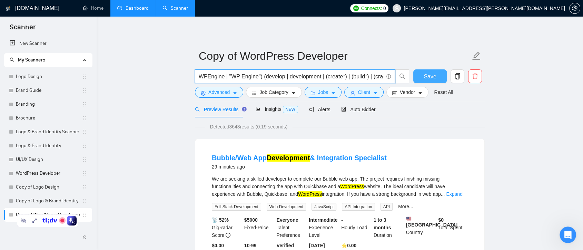
type input "((Wordpress) | "(Wordpress" | "/Wordpress" | (wordpress*) | WP | "Word Press" |…"
click at [431, 78] on span "Save" at bounding box center [430, 76] width 12 height 9
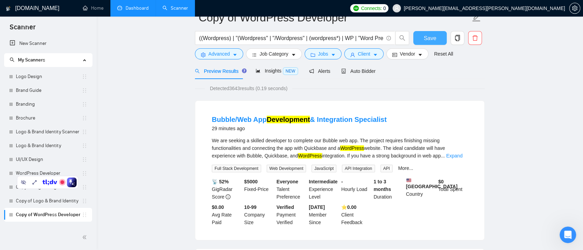
scroll to position [0, 0]
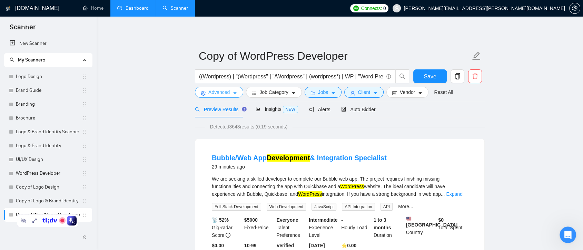
click at [226, 94] on span "Advanced" at bounding box center [219, 92] width 21 height 8
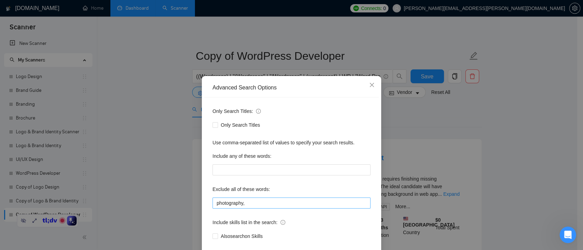
scroll to position [37, 0]
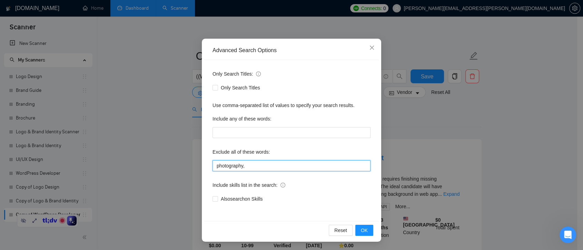
click at [213, 168] on input "photography," at bounding box center [292, 165] width 158 height 11
type input "photography,"
click at [363, 229] on span "OK" at bounding box center [364, 230] width 7 height 8
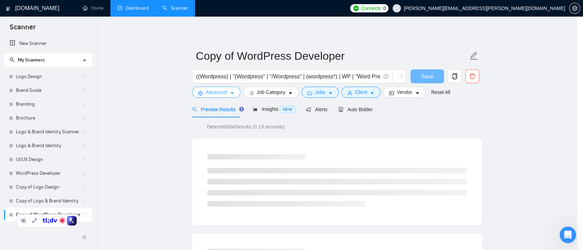
scroll to position [0, 0]
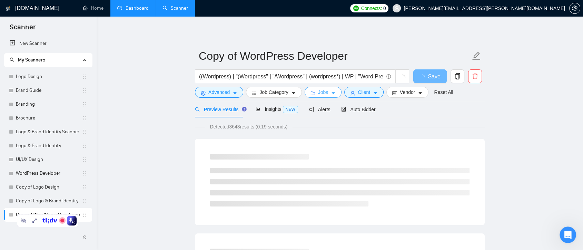
click at [331, 94] on icon "caret-down" at bounding box center [333, 93] width 5 height 5
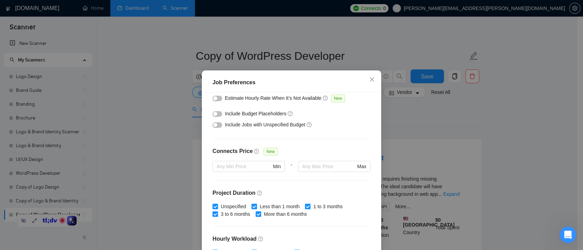
scroll to position [153, 0]
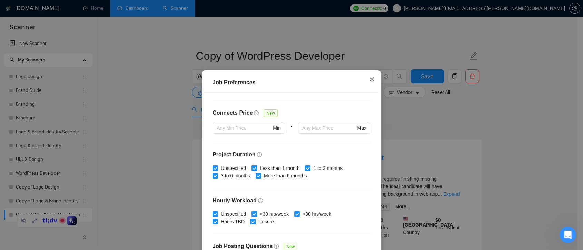
drag, startPoint x: 373, startPoint y: 77, endPoint x: 382, endPoint y: 94, distance: 19.5
click at [373, 77] on span "Close" at bounding box center [372, 79] width 19 height 19
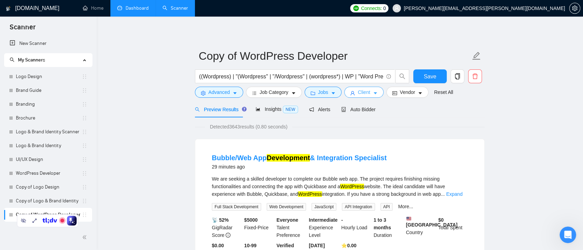
click at [367, 92] on span "Client" at bounding box center [364, 92] width 12 height 8
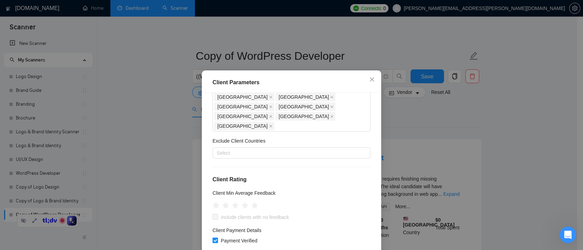
scroll to position [0, 0]
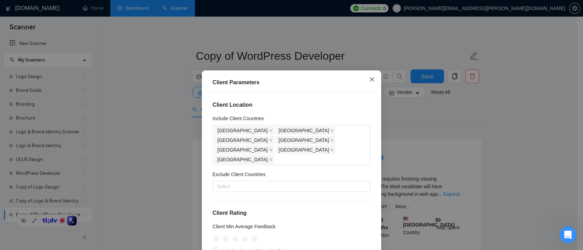
click at [369, 83] on span "Close" at bounding box center [372, 79] width 19 height 19
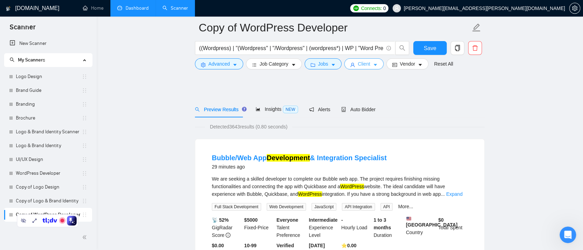
scroll to position [38, 0]
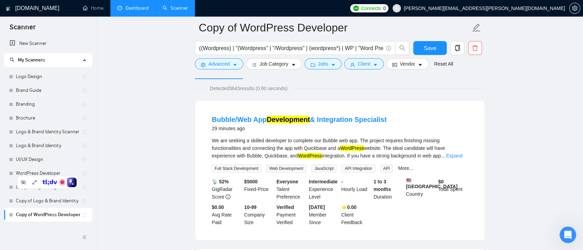
click at [353, 74] on div at bounding box center [340, 76] width 290 height 6
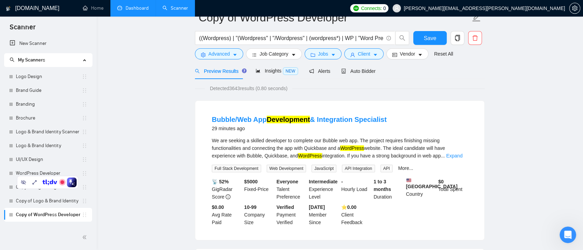
scroll to position [0, 0]
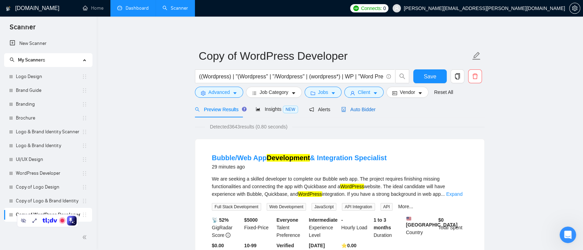
click at [361, 111] on span "Auto Bidder" at bounding box center [358, 110] width 34 height 6
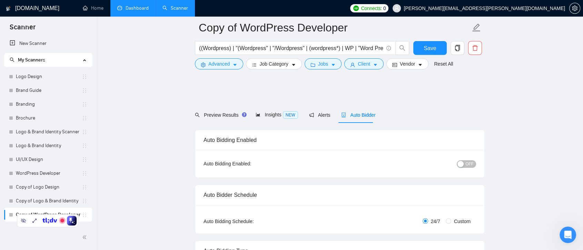
scroll to position [345, 0]
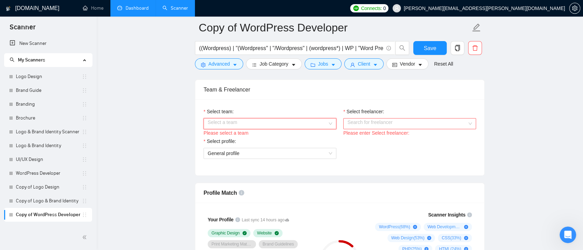
click at [325, 123] on input "Select team:" at bounding box center [268, 123] width 120 height 10
click at [313, 134] on div "thogan Agency" at bounding box center [269, 137] width 125 height 8
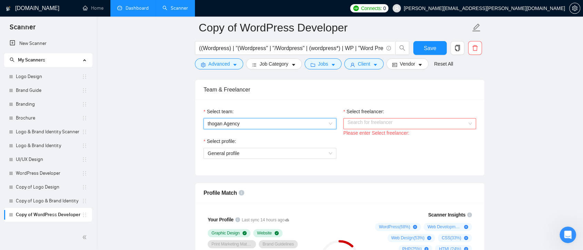
click at [409, 122] on input "Select freelancer:" at bounding box center [408, 123] width 120 height 10
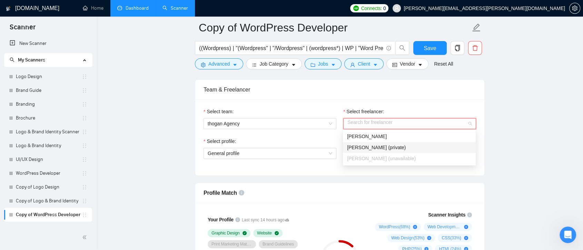
click at [405, 145] on div "[PERSON_NAME] (private)" at bounding box center [409, 148] width 125 height 8
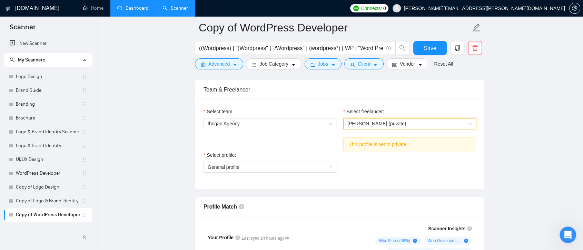
scroll to position [384, 0]
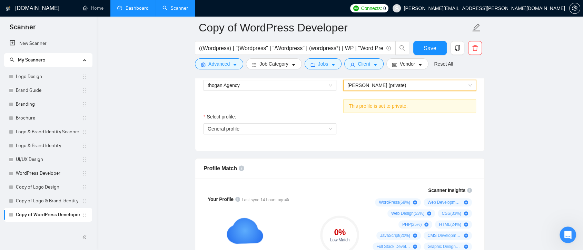
click at [470, 84] on span "[PERSON_NAME] (private)" at bounding box center [410, 85] width 125 height 10
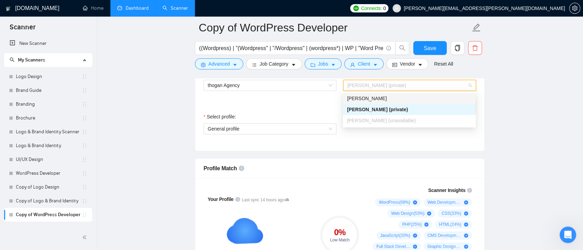
click at [417, 99] on div "[PERSON_NAME]" at bounding box center [409, 99] width 125 height 8
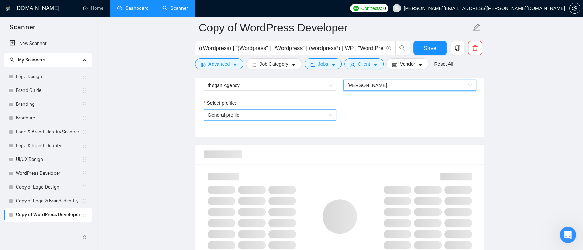
click at [327, 116] on span "General profile" at bounding box center [270, 115] width 125 height 10
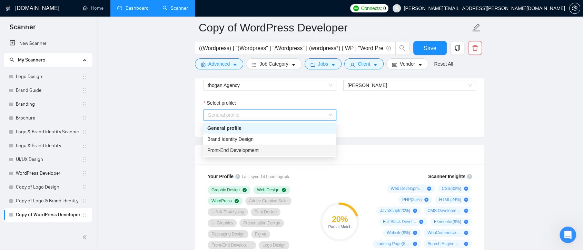
click at [299, 150] on div "Front-End Development" at bounding box center [269, 150] width 125 height 8
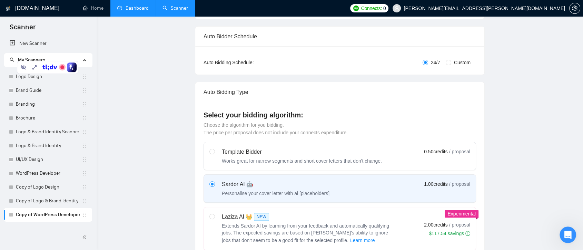
scroll to position [0, 0]
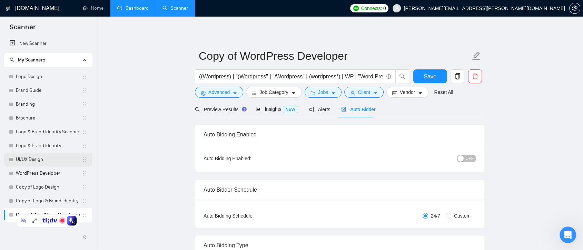
click at [33, 158] on link "UI/UX Design" at bounding box center [49, 160] width 66 height 14
click at [432, 75] on span "Save" at bounding box center [430, 76] width 12 height 9
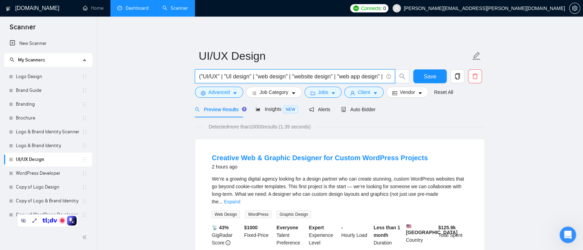
drag, startPoint x: 271, startPoint y: 78, endPoint x: 331, endPoint y: 75, distance: 60.8
click at [331, 75] on input "("UI/UX" | "UI design" | "web design" | "website design" | "web app design" | "…" at bounding box center [291, 76] width 184 height 9
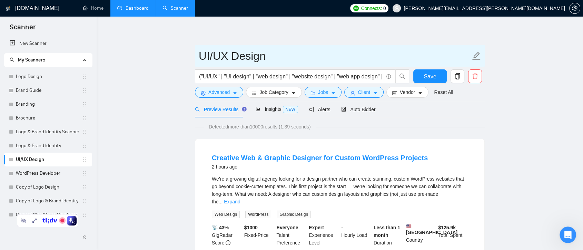
drag, startPoint x: 230, startPoint y: 54, endPoint x: 193, endPoint y: 52, distance: 36.7
drag, startPoint x: 234, startPoint y: 57, endPoint x: 272, endPoint y: 57, distance: 38.3
click at [272, 57] on input "UI/UX Design" at bounding box center [335, 55] width 272 height 17
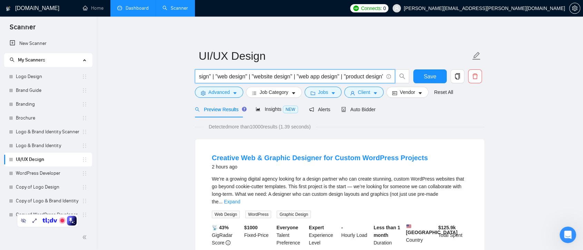
scroll to position [0, 44]
drag, startPoint x: 300, startPoint y: 77, endPoint x: 392, endPoint y: 76, distance: 91.8
click at [392, 76] on span "("UI/UX" | "UI design" | "web design" | "website design" | "web app design" | "…" at bounding box center [295, 76] width 200 height 14
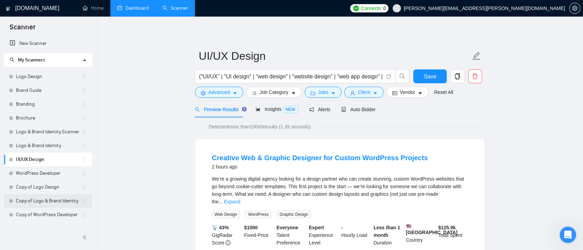
click at [55, 199] on link "Copy of Logo & Brand Identity" at bounding box center [49, 201] width 66 height 14
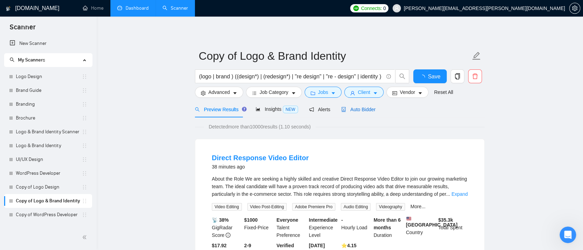
drag, startPoint x: 365, startPoint y: 109, endPoint x: 524, endPoint y: 128, distance: 160.3
click at [365, 109] on span "Auto Bidder" at bounding box center [358, 110] width 34 height 6
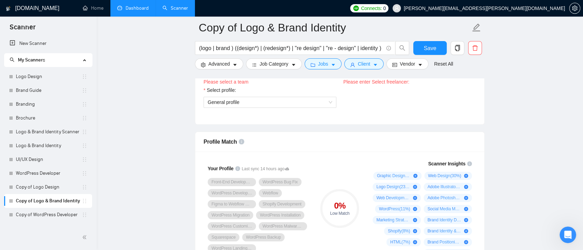
scroll to position [345, 0]
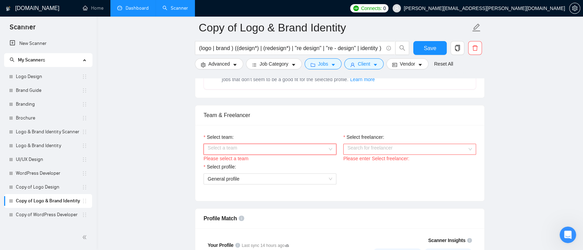
click at [334, 147] on div "Select a team" at bounding box center [270, 149] width 133 height 11
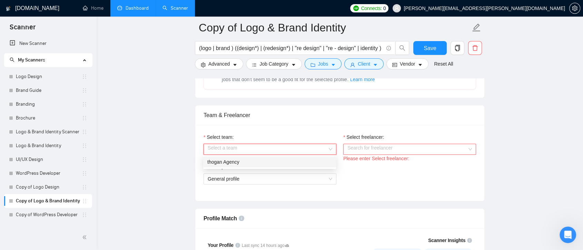
drag, startPoint x: 304, startPoint y: 162, endPoint x: 310, endPoint y: 161, distance: 5.3
click at [304, 162] on div "thogan Agency" at bounding box center [269, 162] width 125 height 8
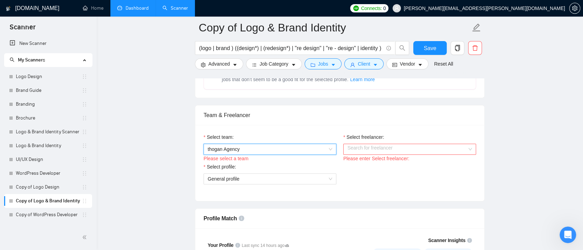
click at [385, 146] on input "Select freelancer:" at bounding box center [408, 149] width 120 height 10
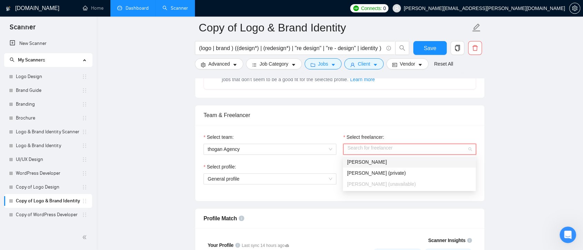
click at [380, 159] on div "[PERSON_NAME]" at bounding box center [409, 162] width 125 height 8
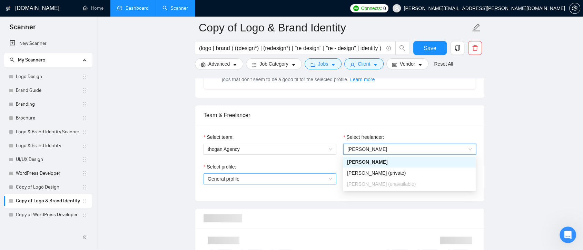
click at [310, 178] on span "General profile" at bounding box center [270, 179] width 125 height 10
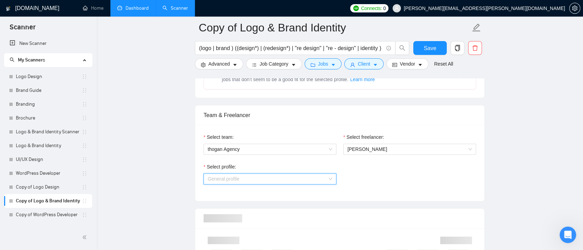
click at [270, 181] on span "General profile" at bounding box center [270, 179] width 125 height 10
click at [292, 176] on span "General profile" at bounding box center [270, 179] width 125 height 10
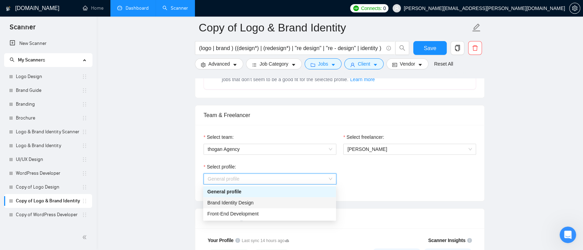
click at [275, 204] on div "Brand Identity Design" at bounding box center [269, 203] width 125 height 8
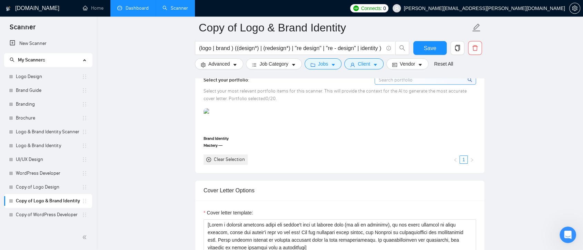
scroll to position [613, 0]
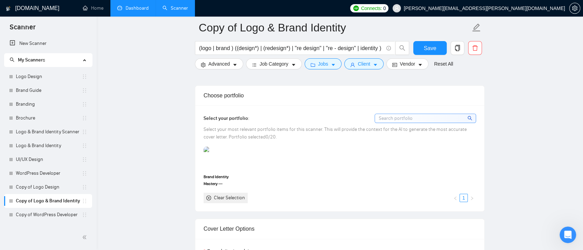
click at [422, 115] on input at bounding box center [425, 118] width 101 height 9
click at [301, 175] on div "Brand Identity Mastery — Memorable Logos & Cohesive Visual Systems Clear Select…" at bounding box center [340, 174] width 277 height 57
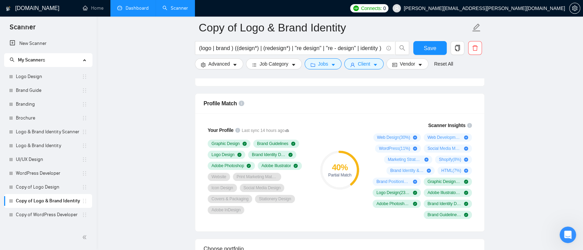
scroll to position [345, 0]
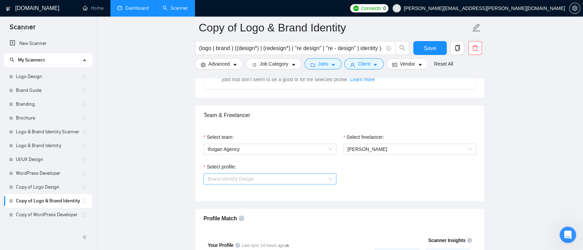
click at [331, 179] on span "Brand Identity Design" at bounding box center [270, 179] width 125 height 10
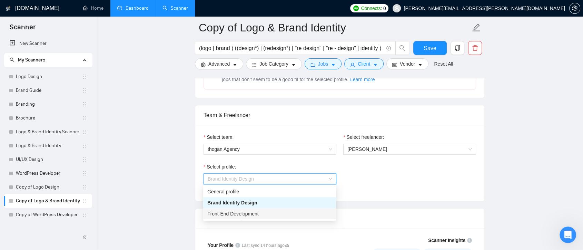
click at [296, 209] on div "Front-End Development" at bounding box center [269, 213] width 133 height 11
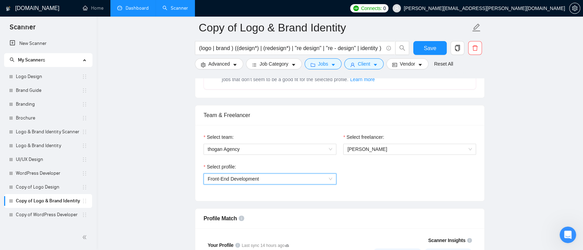
click at [325, 181] on span "Front-End Development" at bounding box center [270, 179] width 125 height 10
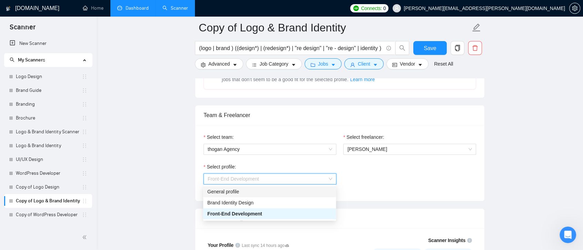
drag, startPoint x: 300, startPoint y: 189, endPoint x: 348, endPoint y: 184, distance: 48.9
click at [300, 188] on div "General profile" at bounding box center [269, 192] width 125 height 8
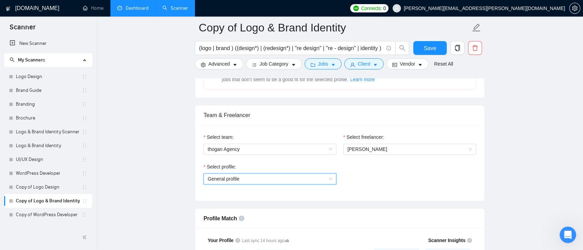
click at [258, 181] on span "General profile" at bounding box center [270, 179] width 125 height 10
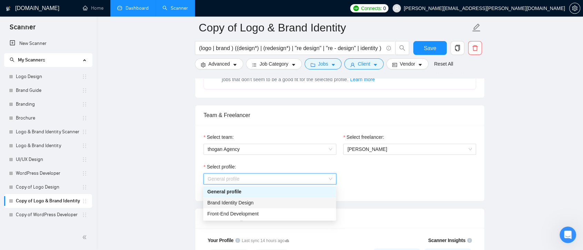
click at [278, 204] on div "Brand Identity Design" at bounding box center [269, 203] width 125 height 8
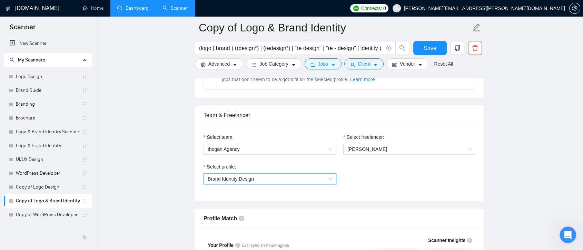
click at [318, 178] on span "Brand Identity Design" at bounding box center [270, 179] width 125 height 10
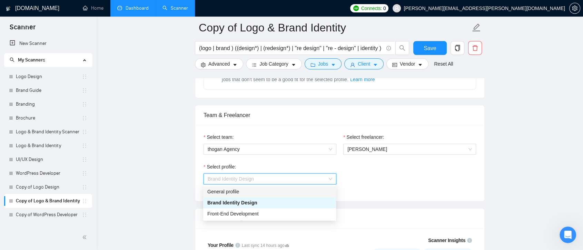
drag, startPoint x: 294, startPoint y: 193, endPoint x: 398, endPoint y: 164, distance: 108.1
click at [294, 192] on div "General profile" at bounding box center [269, 192] width 125 height 8
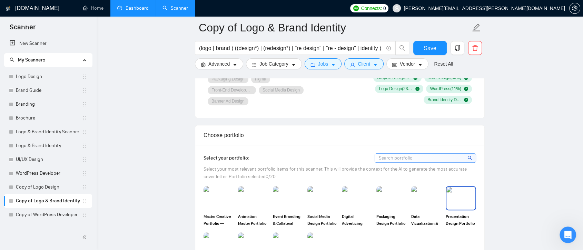
scroll to position [652, 0]
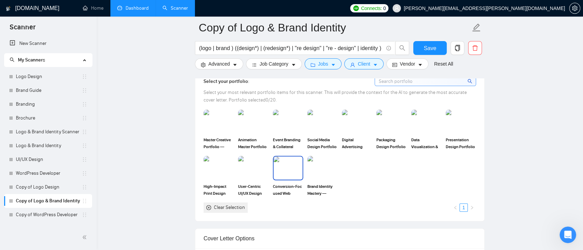
click at [290, 165] on img at bounding box center [288, 167] width 29 height 23
click at [322, 169] on img at bounding box center [322, 167] width 29 height 23
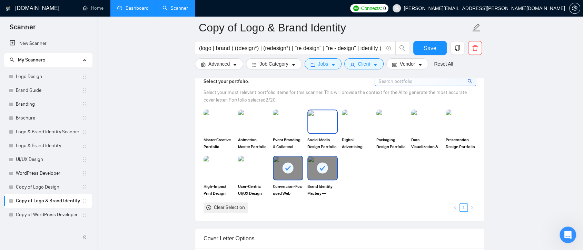
click at [323, 126] on img at bounding box center [322, 121] width 29 height 23
click at [284, 127] on img at bounding box center [288, 121] width 29 height 23
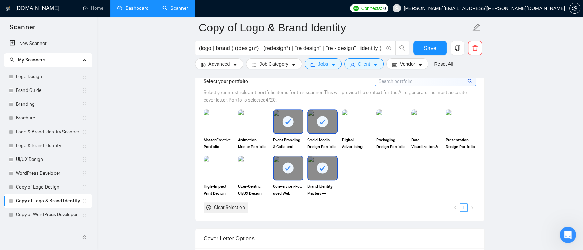
click at [219, 206] on div "Clear Selection" at bounding box center [229, 208] width 31 height 8
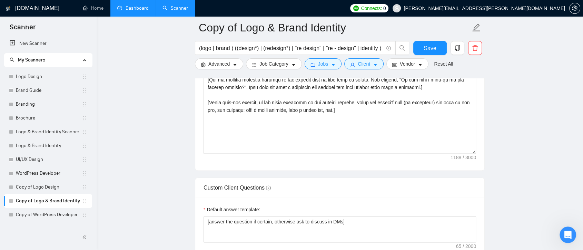
scroll to position [997, 0]
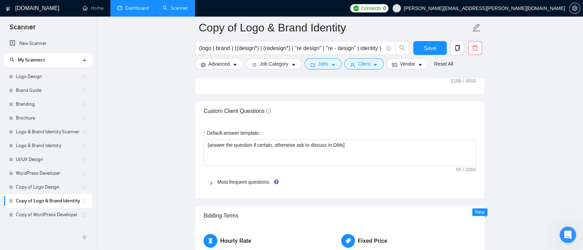
click at [216, 183] on div at bounding box center [213, 182] width 8 height 8
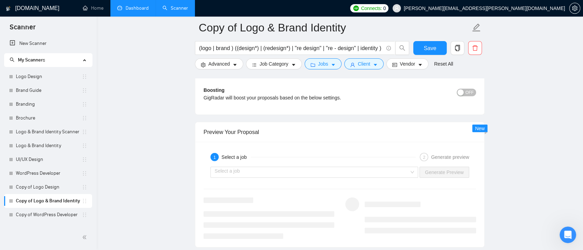
scroll to position [1649, 0]
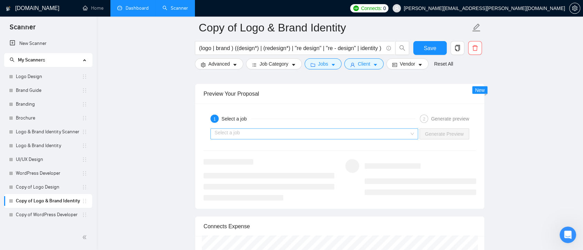
click at [416, 132] on div "Select a job" at bounding box center [315, 133] width 208 height 11
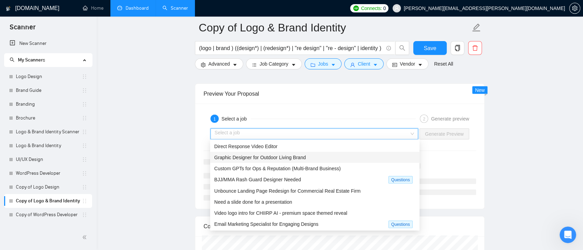
click at [323, 157] on div "Graphic Designer for Outdoor Living Brand" at bounding box center [314, 158] width 201 height 8
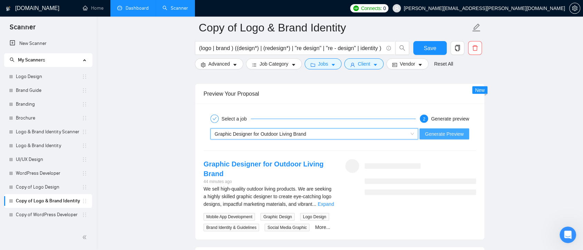
click at [450, 130] on span "Generate Preview" at bounding box center [444, 134] width 39 height 8
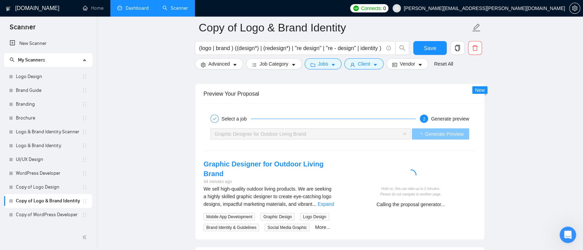
scroll to position [1687, 0]
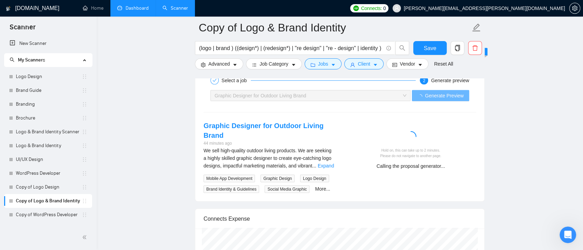
click at [325, 165] on link "Expand" at bounding box center [326, 166] width 16 height 6
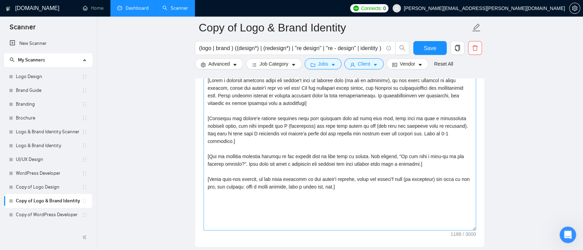
scroll to position [805, 0]
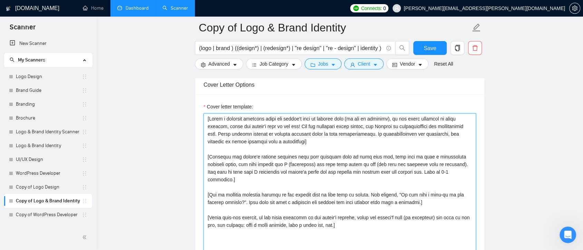
click at [207, 118] on textarea "Cover letter template:" at bounding box center [340, 190] width 273 height 155
drag, startPoint x: 312, startPoint y: 144, endPoint x: 328, endPoint y: 140, distance: 16.4
click at [214, 118] on textarea "Cover letter template:" at bounding box center [340, 190] width 273 height 155
click at [215, 116] on textarea "Cover letter template:" at bounding box center [340, 190] width 273 height 155
click at [328, 140] on textarea "Cover letter template:" at bounding box center [340, 190] width 273 height 155
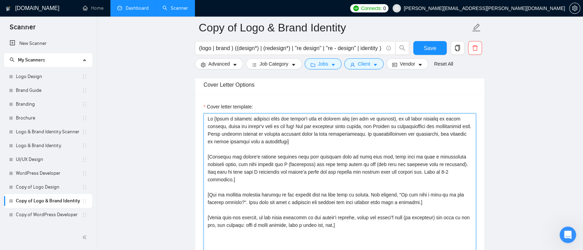
click at [299, 141] on textarea "Cover letter template:" at bounding box center [340, 190] width 273 height 155
click at [310, 141] on textarea "Cover letter template:" at bounding box center [340, 190] width 273 height 155
drag, startPoint x: 310, startPoint y: 141, endPoint x: 213, endPoint y: 121, distance: 99.5
click at [213, 121] on textarea "Cover letter template:" at bounding box center [340, 190] width 273 height 155
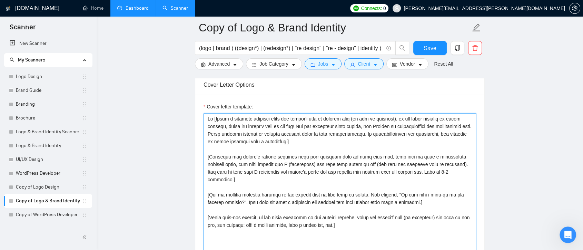
click at [285, 146] on textarea "Cover letter template:" at bounding box center [340, 190] width 273 height 155
click at [214, 158] on textarea "Cover letter template:" at bounding box center [340, 190] width 273 height 155
click at [209, 156] on textarea "Cover letter template:" at bounding box center [340, 190] width 273 height 155
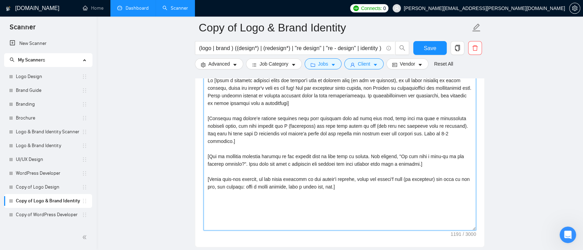
type textarea "Hi [Write a personal greeting using the client's name or company name (if any i…"
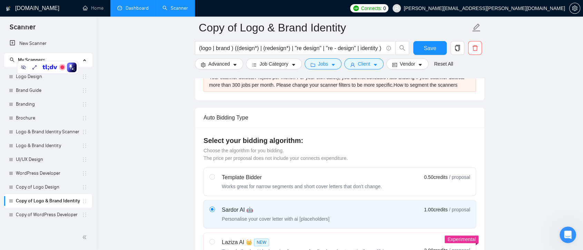
scroll to position [38, 0]
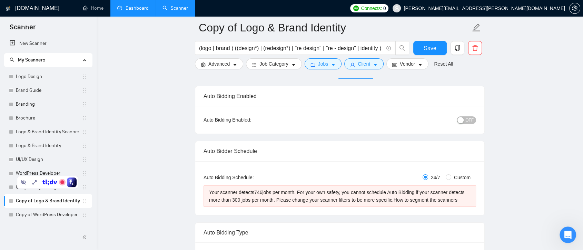
click at [445, 177] on div "24/7 Custom" at bounding box center [385, 178] width 182 height 8
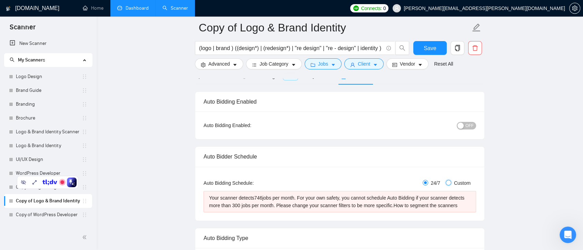
click at [451, 182] on input "Custom" at bounding box center [449, 183] width 6 height 6
radio input "true"
radio input "false"
checkbox input "true"
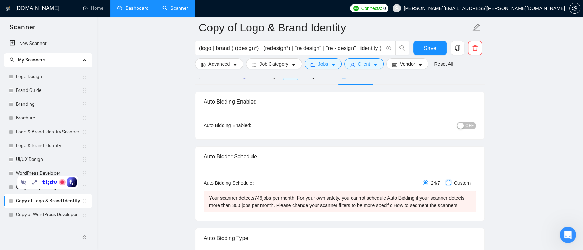
checkbox input "true"
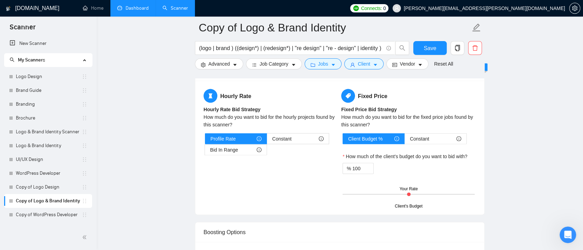
scroll to position [1496, 0]
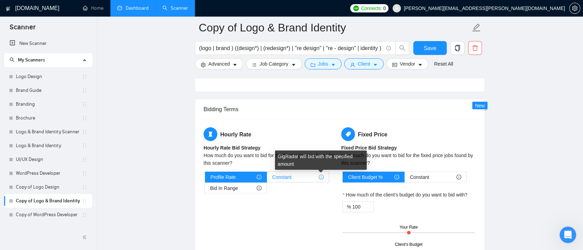
click at [321, 176] on icon "info-circle" at bounding box center [321, 177] width 1 height 2
click at [267, 179] on input "Constant" at bounding box center [267, 179] width 0 height 0
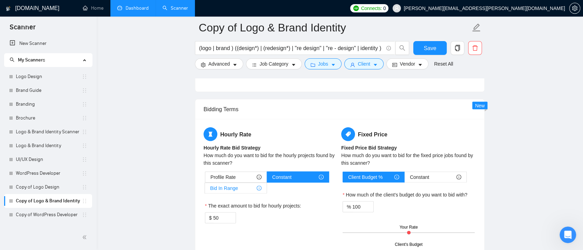
click at [233, 189] on span "Bid In Range" at bounding box center [224, 188] width 28 height 10
click at [205, 190] on input "Bid In Range" at bounding box center [205, 190] width 0 height 0
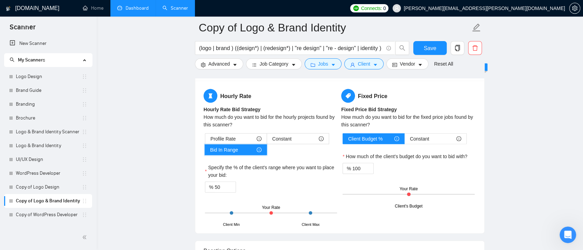
scroll to position [1573, 0]
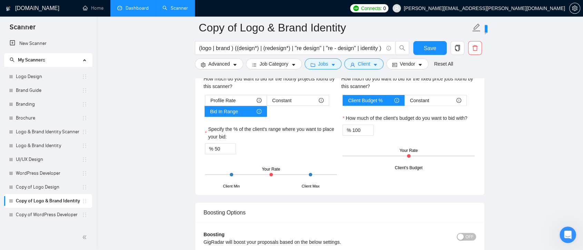
drag, startPoint x: 271, startPoint y: 172, endPoint x: 290, endPoint y: 171, distance: 19.7
click at [290, 171] on div "Client Min Client Max Your Rate" at bounding box center [271, 175] width 132 height 24
click at [218, 148] on input "50" at bounding box center [225, 149] width 21 height 10
click at [278, 159] on div "Profile Rate Constant Bid In Range Specify the % of the client's range where yo…" at bounding box center [271, 141] width 135 height 92
click at [218, 147] on input "80" at bounding box center [225, 149] width 21 height 10
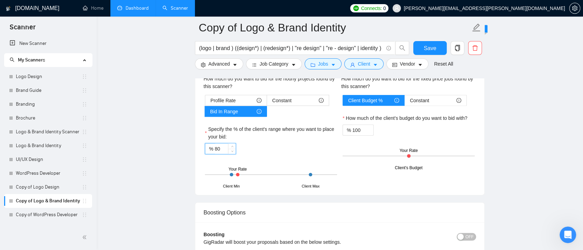
type input "8"
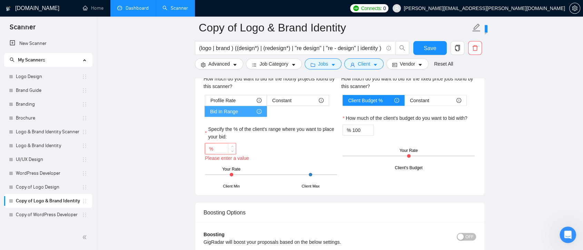
click at [232, 106] on span "Bid In Range" at bounding box center [224, 111] width 28 height 10
click at [205, 113] on input "Bid In Range" at bounding box center [205, 113] width 0 height 0
drag, startPoint x: 232, startPoint y: 100, endPoint x: 239, endPoint y: 98, distance: 7.6
click at [232, 100] on span "Profile Rate" at bounding box center [223, 100] width 25 height 10
click at [205, 102] on input "Profile Rate" at bounding box center [205, 102] width 0 height 0
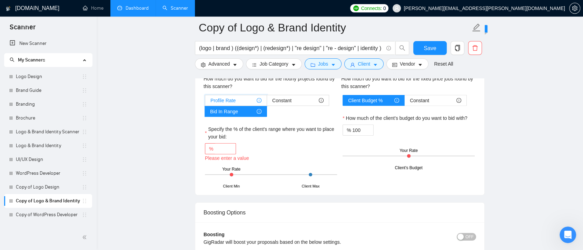
type input "50"
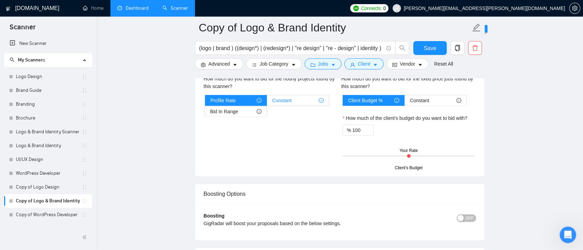
click at [317, 100] on div "Constant" at bounding box center [297, 100] width 51 height 10
click at [267, 102] on input "Constant" at bounding box center [267, 102] width 0 height 0
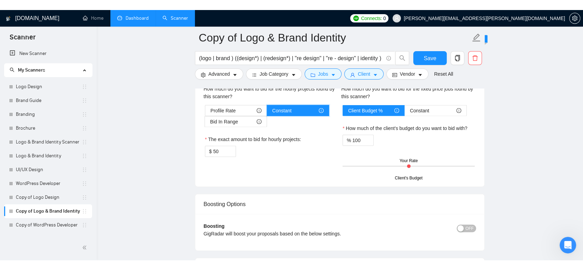
scroll to position [1534, 0]
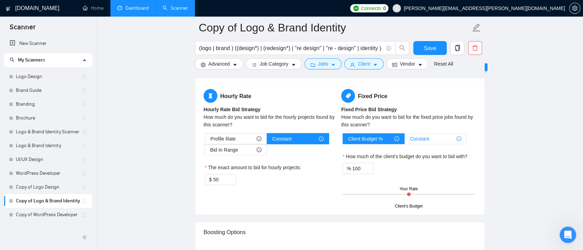
click at [438, 139] on div "Constant" at bounding box center [435, 139] width 51 height 10
click at [405, 141] on input "Constant" at bounding box center [405, 141] width 0 height 0
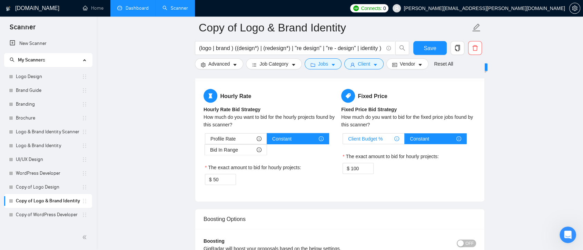
click at [381, 137] on span "Client Budget %" at bounding box center [365, 139] width 35 height 10
click at [343, 141] on input "Client Budget %" at bounding box center [343, 141] width 0 height 0
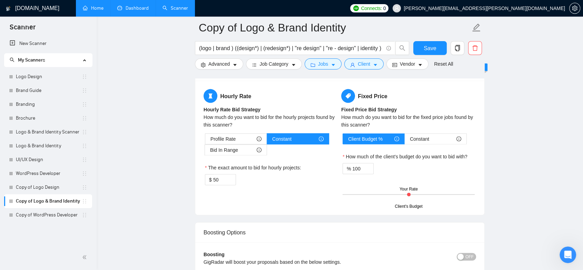
click at [96, 10] on link "Home" at bounding box center [93, 8] width 21 height 6
